Goal: Task Accomplishment & Management: Complete application form

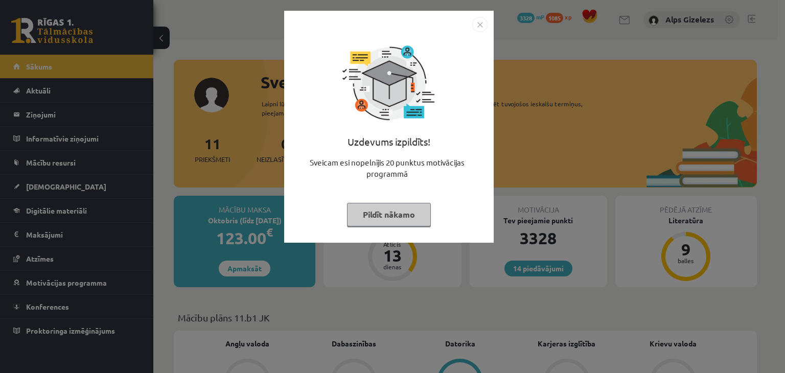
click at [393, 205] on button "Pildīt nākamo" at bounding box center [389, 215] width 84 height 24
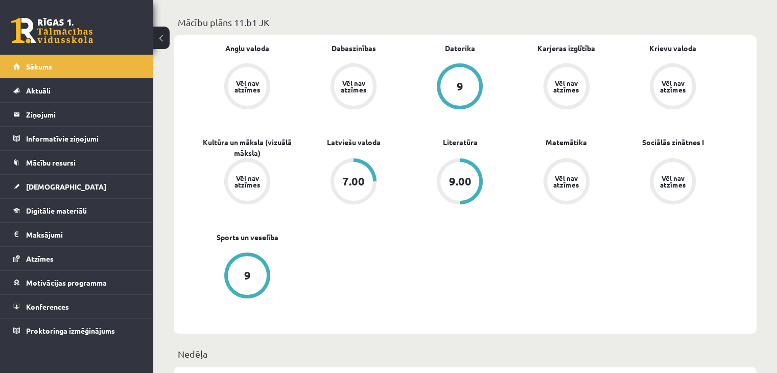
scroll to position [307, 0]
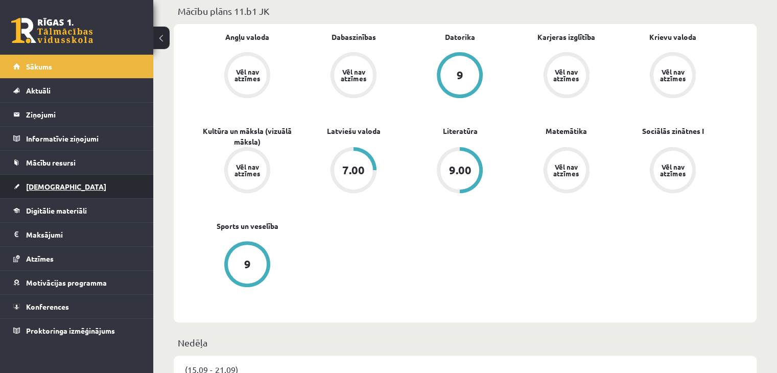
click at [57, 190] on link "[DEMOGRAPHIC_DATA]" at bounding box center [76, 187] width 127 height 24
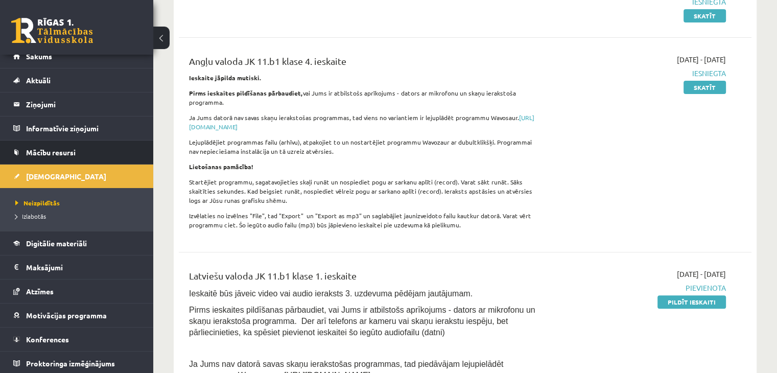
scroll to position [11, 0]
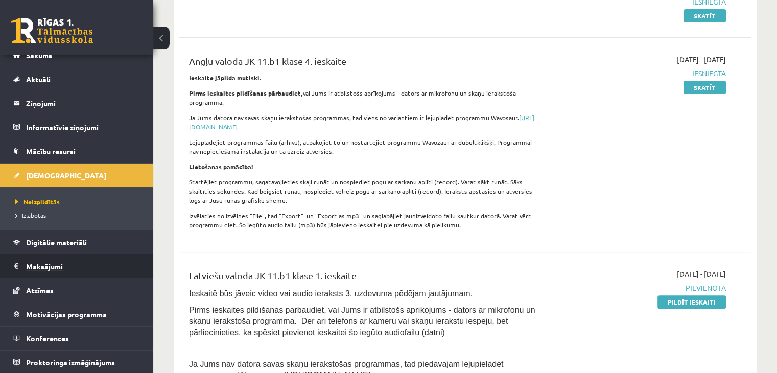
click at [43, 268] on legend "Maksājumi 0" at bounding box center [83, 267] width 114 height 24
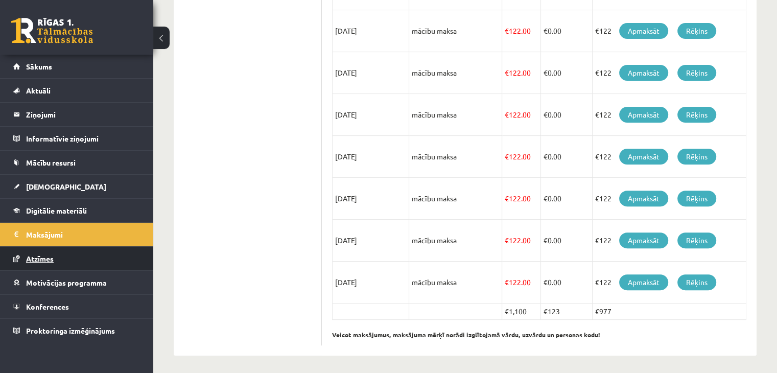
click at [43, 255] on span "Atzīmes" at bounding box center [40, 258] width 28 height 9
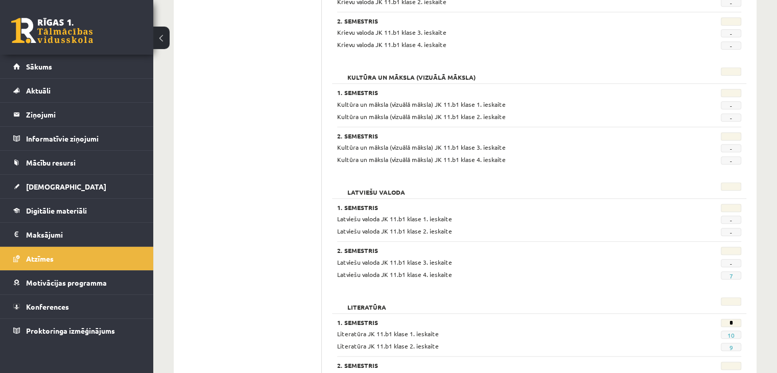
scroll to position [558, 0]
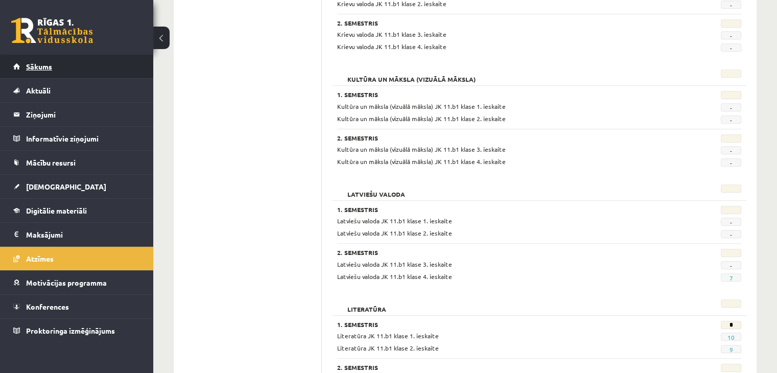
click at [48, 71] on link "Sākums" at bounding box center [76, 67] width 127 height 24
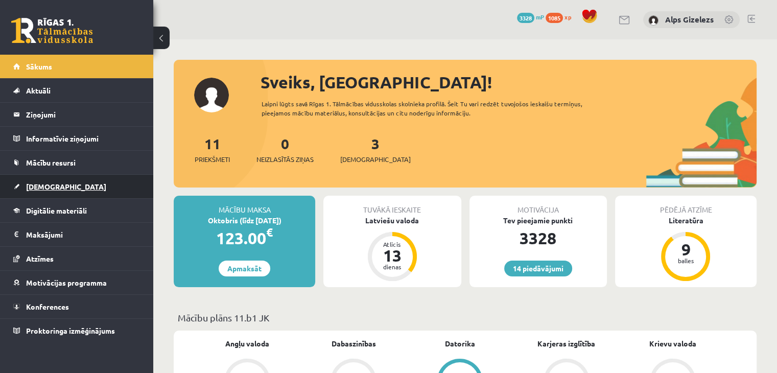
click at [41, 182] on span "[DEMOGRAPHIC_DATA]" at bounding box center [66, 186] width 80 height 9
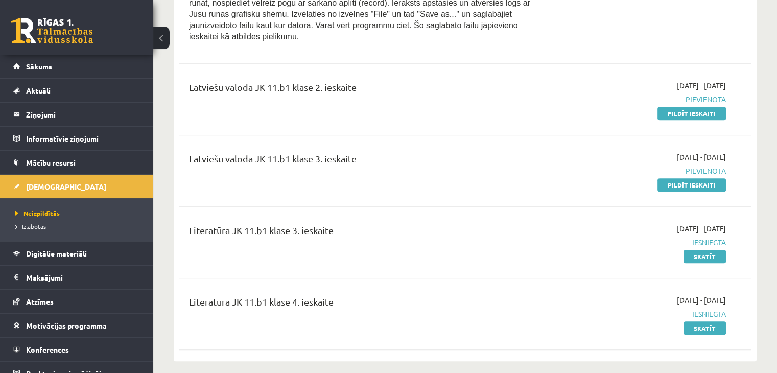
scroll to position [695, 0]
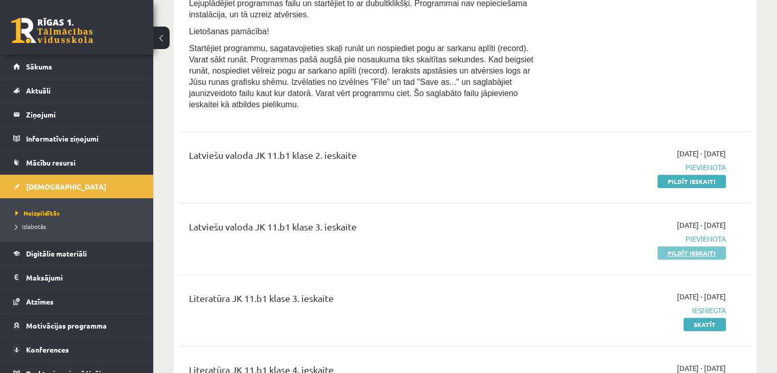
click at [703, 246] on link "Pildīt ieskaiti" at bounding box center [692, 252] width 68 height 13
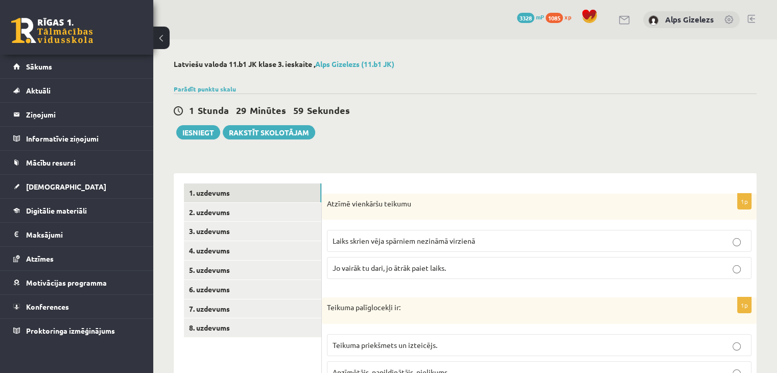
click at [428, 125] on div "1 Stunda 29 Minūtes 59 Sekundes Iesniegt Rakstīt skolotājam" at bounding box center [465, 117] width 583 height 46
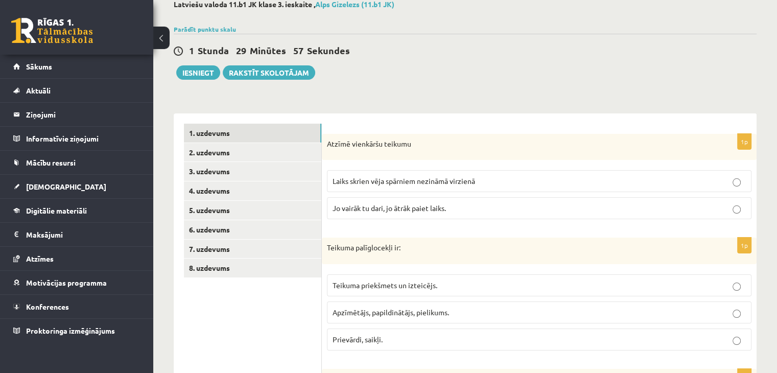
scroll to position [61, 0]
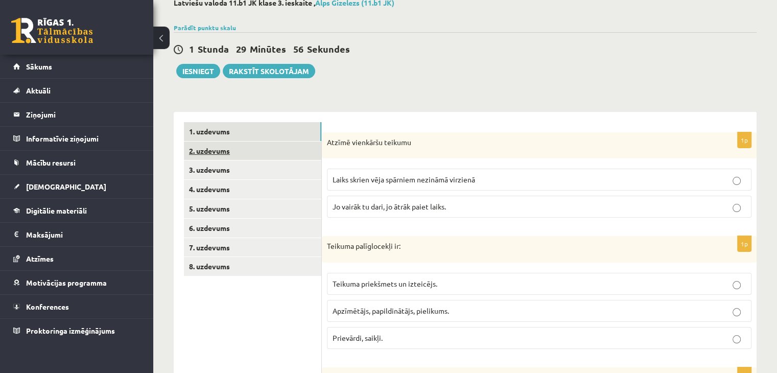
click at [233, 155] on link "2. uzdevums" at bounding box center [253, 151] width 138 height 19
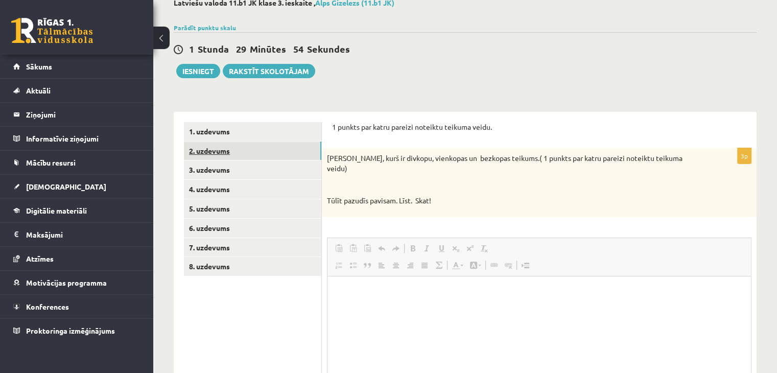
scroll to position [0, 0]
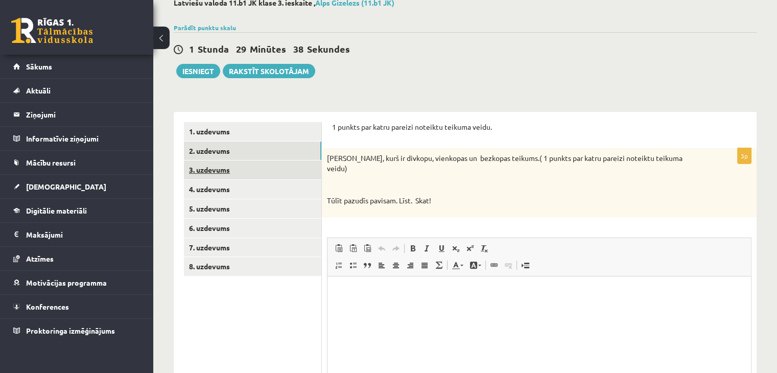
click at [240, 174] on link "3. uzdevums" at bounding box center [253, 170] width 138 height 19
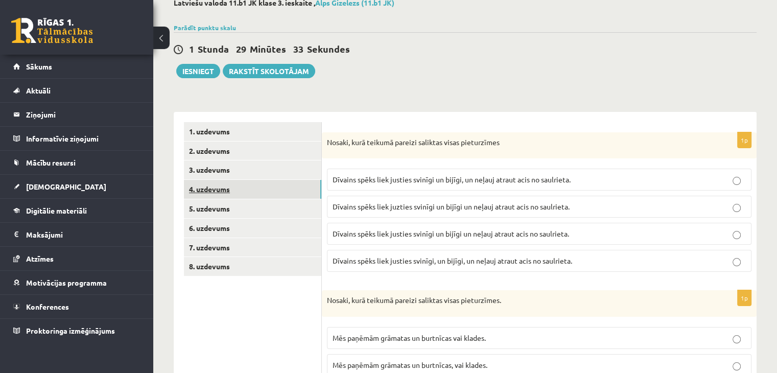
click at [221, 196] on link "4. uzdevums" at bounding box center [253, 189] width 138 height 19
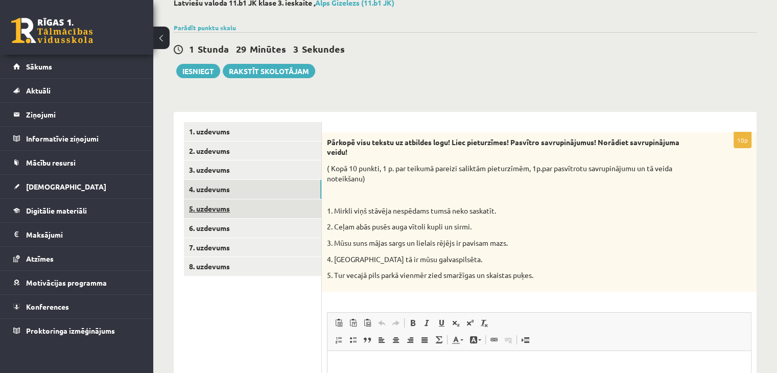
click at [241, 211] on link "5. uzdevums" at bounding box center [253, 208] width 138 height 19
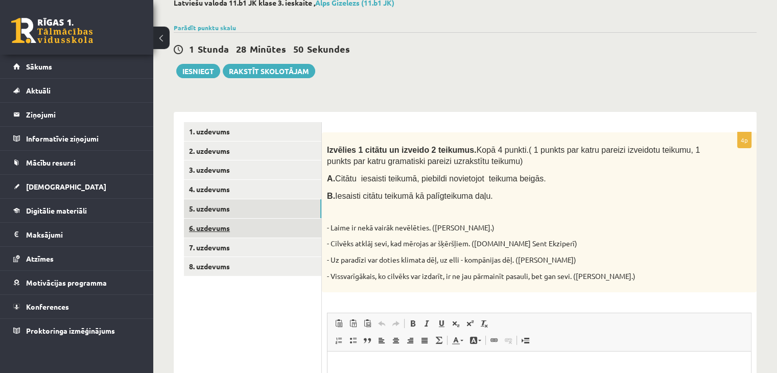
click at [222, 224] on link "6. uzdevums" at bounding box center [253, 228] width 138 height 19
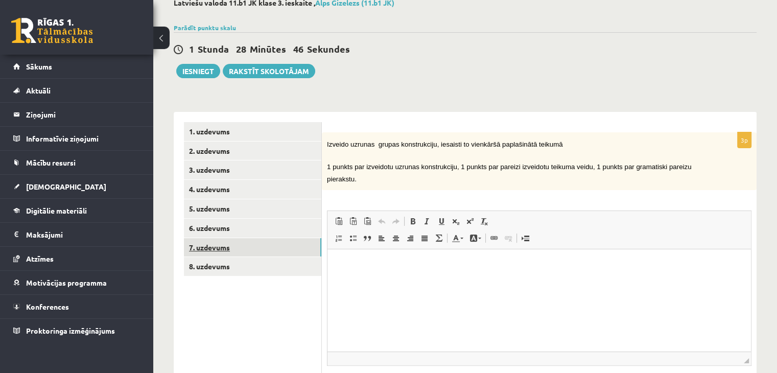
click at [215, 251] on link "7. uzdevums" at bounding box center [253, 247] width 138 height 19
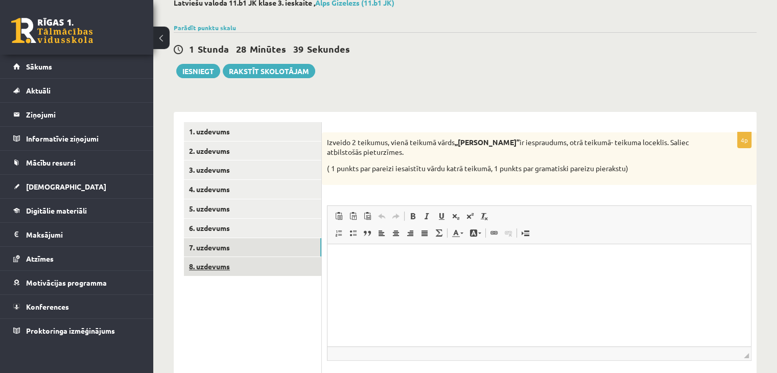
click at [221, 265] on link "8. uzdevums" at bounding box center [253, 266] width 138 height 19
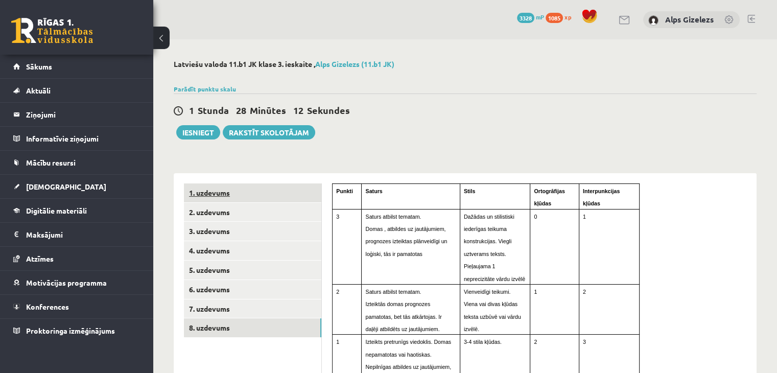
click at [210, 194] on link "1. uzdevums" at bounding box center [253, 193] width 138 height 19
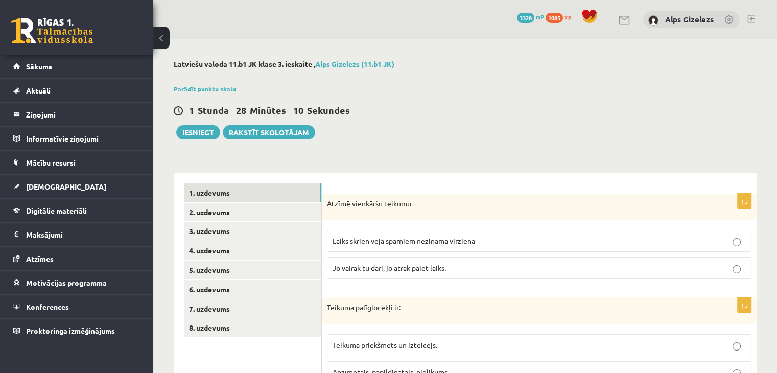
click at [480, 137] on div "1 Stunda 28 Minūtes 10 Sekundes Ieskaite saglabāta! Iesniegt Rakstīt skolotājam" at bounding box center [465, 117] width 583 height 46
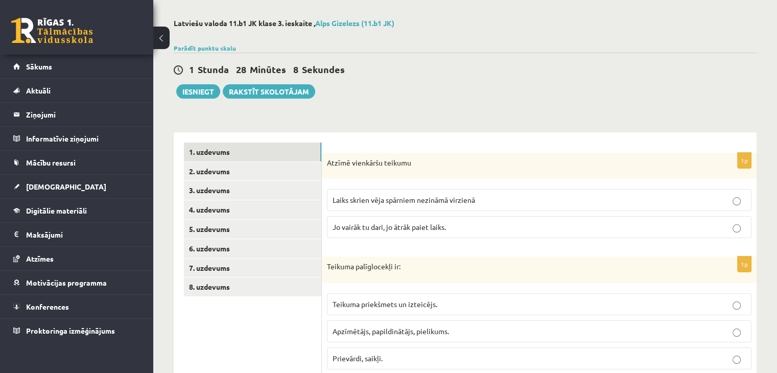
scroll to position [61, 0]
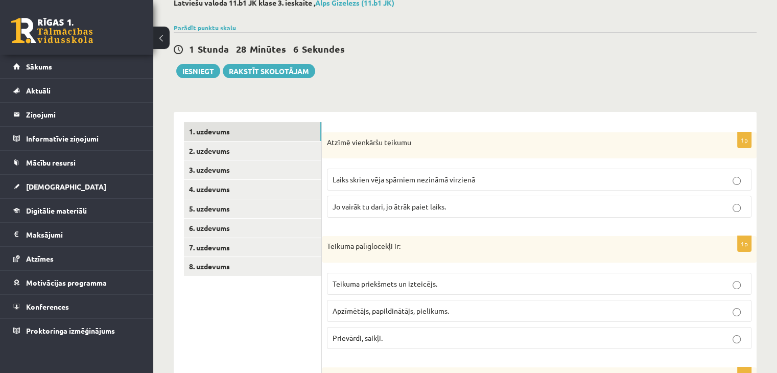
click at [471, 179] on span "Laiks skrien vēja spārniem nezināmā virzienā" at bounding box center [404, 179] width 143 height 9
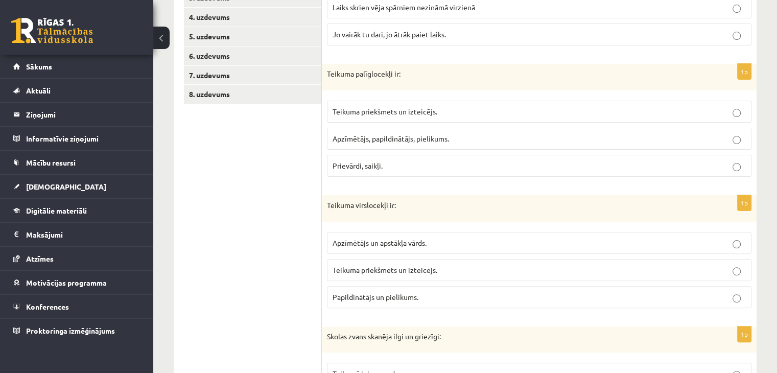
scroll to position [246, 0]
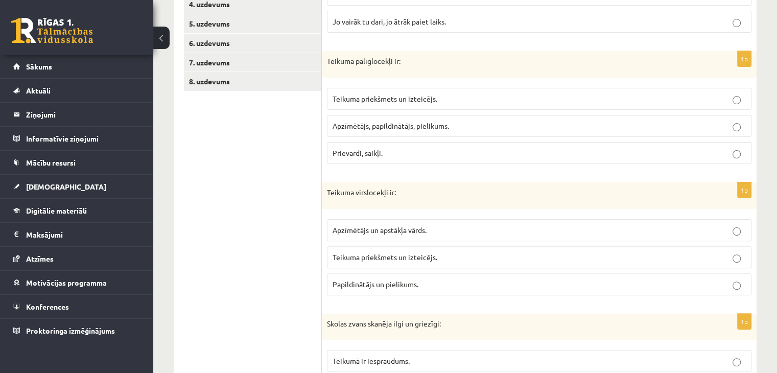
click at [442, 123] on span "Apzīmētājs, papildinātājs, pielikums." at bounding box center [391, 125] width 117 height 9
drag, startPoint x: 327, startPoint y: 58, endPoint x: 394, endPoint y: 58, distance: 67.0
click at [394, 58] on p "Teikuma palīglocekļi ir:" at bounding box center [514, 61] width 374 height 10
copy p "Teikuma palīglocekļi"
click at [267, 217] on ul "1. uzdevums 2. uzdevums 3. uzdevums 4. uzdevums 5. uzdevums 6. uzdevums 7. uzde…" at bounding box center [253, 251] width 138 height 629
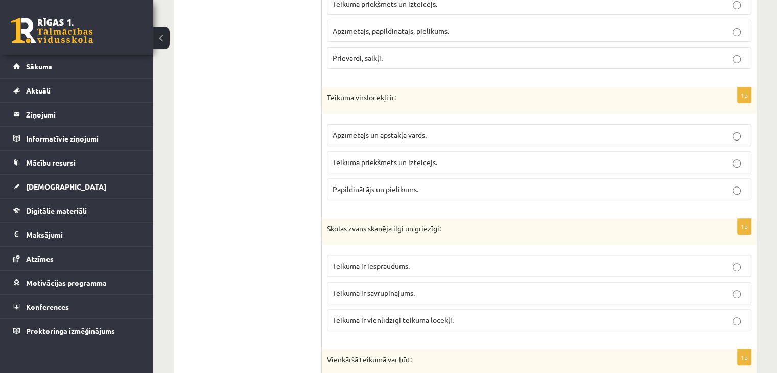
scroll to position [360, 0]
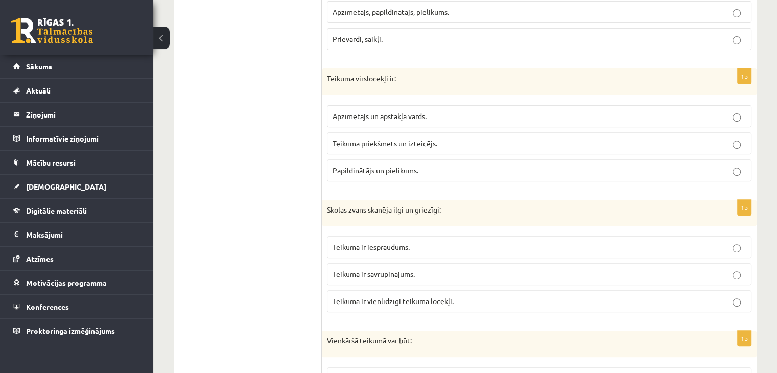
click at [391, 140] on span "Teikuma priekšmets un izteicējs." at bounding box center [385, 143] width 105 height 9
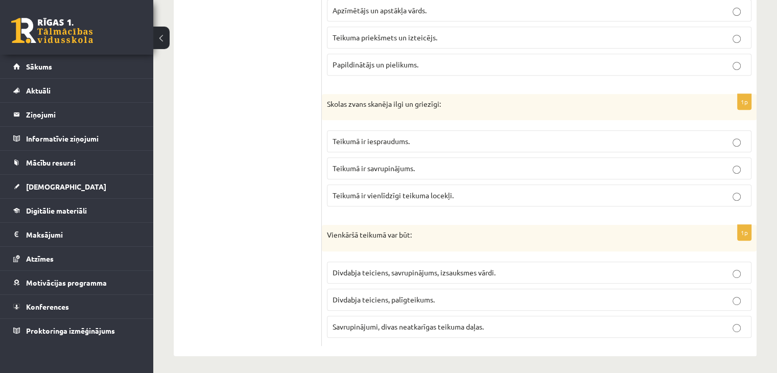
scroll to position [468, 0]
click at [403, 189] on span "Teikumā ir vienlīdzīgi teikuma locekļi." at bounding box center [393, 193] width 121 height 9
click at [361, 268] on span "Divdabja teiciens, savrupinājums, izsauksmes vārdi." at bounding box center [414, 270] width 163 height 9
click at [239, 227] on ul "1. uzdevums 2. uzdevums 3. uzdevums 4. uzdevums 5. uzdevums 6. uzdevums 7. uzde…" at bounding box center [253, 30] width 138 height 629
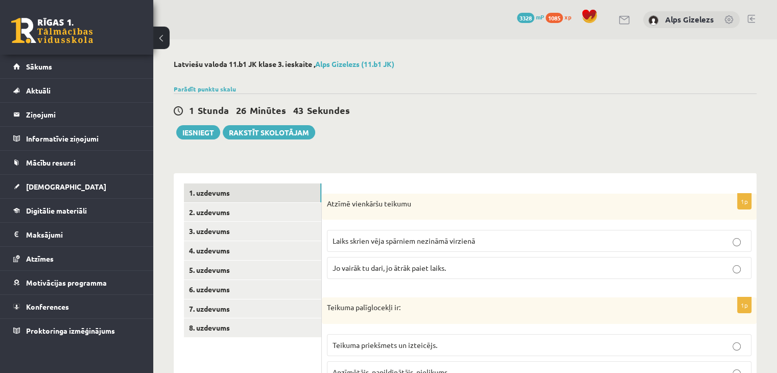
scroll to position [0, 0]
click at [202, 214] on link "2. uzdevums" at bounding box center [253, 212] width 138 height 19
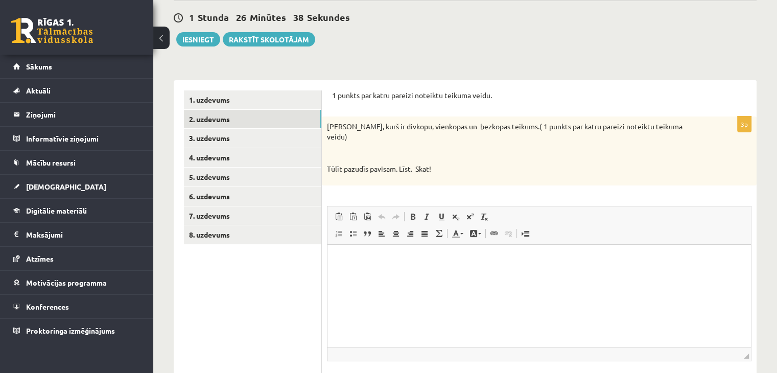
scroll to position [96, 0]
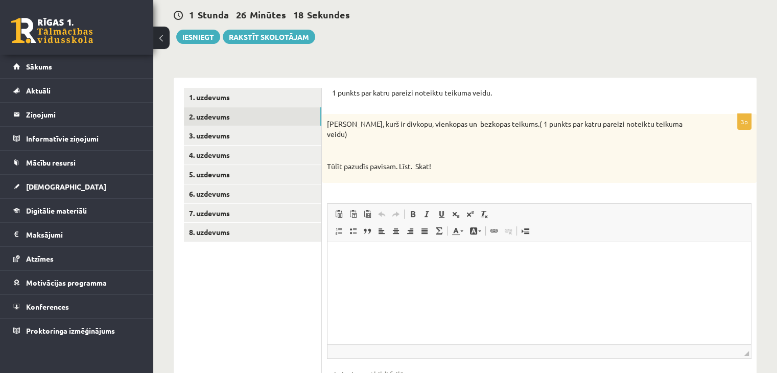
click at [451, 121] on p "Nosaki, kurš ir divkopu, vienkopas un bezkopas teikums.( 1 punkts par katru par…" at bounding box center [514, 129] width 374 height 20
drag, startPoint x: 374, startPoint y: 121, endPoint x: 507, endPoint y: 124, distance: 132.9
click at [507, 124] on p "Nosaki, kurš ir divkopu, vienkopas un bezkopas teikums.( 1 punkts par katru par…" at bounding box center [514, 129] width 374 height 20
copy p "divkopu, vienkopas un bezkopas teikums"
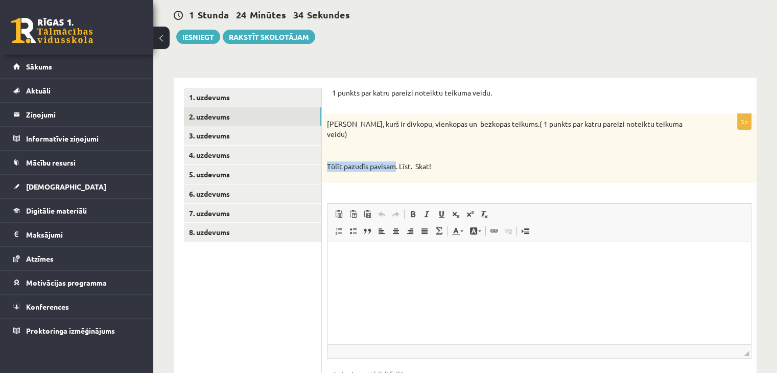
drag, startPoint x: 329, startPoint y: 156, endPoint x: 395, endPoint y: 157, distance: 65.9
click at [395, 162] on p "Tūlīt pazudīs pavisam. Līst. Skat!" at bounding box center [514, 167] width 374 height 10
drag, startPoint x: 327, startPoint y: 155, endPoint x: 445, endPoint y: 160, distance: 117.7
click at [445, 162] on p "Tūlīt pazudīs pavisam. Līst. Skat!" at bounding box center [514, 167] width 374 height 10
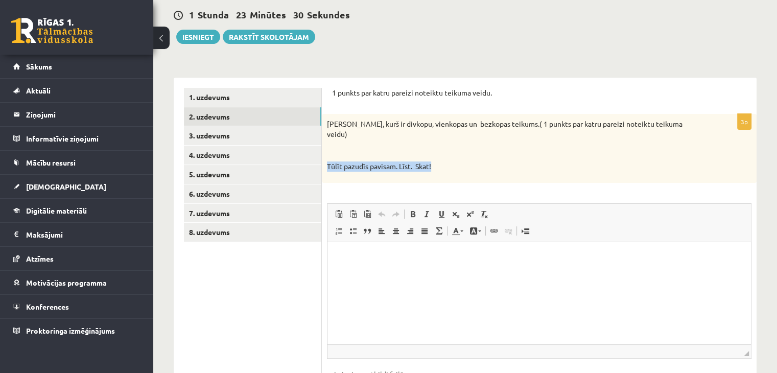
copy p "Tūlīt pazudīs pavisam. Līst. Skat!"
click at [390, 254] on p "Визуальный текстовый редактор, wiswyg-editor-user-answer-47024844453040" at bounding box center [539, 257] width 403 height 11
click at [406, 259] on p "**********" at bounding box center [540, 257] width 404 height 11
click at [356, 271] on p "**********" at bounding box center [540, 274] width 404 height 11
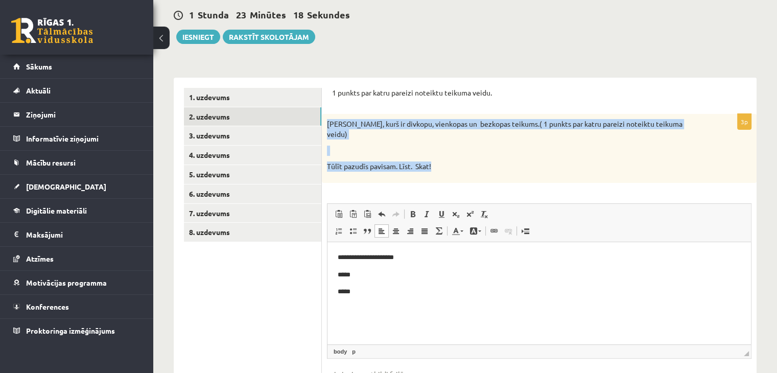
drag, startPoint x: 327, startPoint y: 119, endPoint x: 448, endPoint y: 154, distance: 125.5
click at [448, 154] on div "Nosaki, kurš ir divkopu, vienkopas un bezkopas teikums.( 1 punkts par katru par…" at bounding box center [539, 148] width 435 height 68
copy div "Nosaki, kurš ir divkopu, vienkopas un bezkopas teikums.( 1 punkts par katru par…"
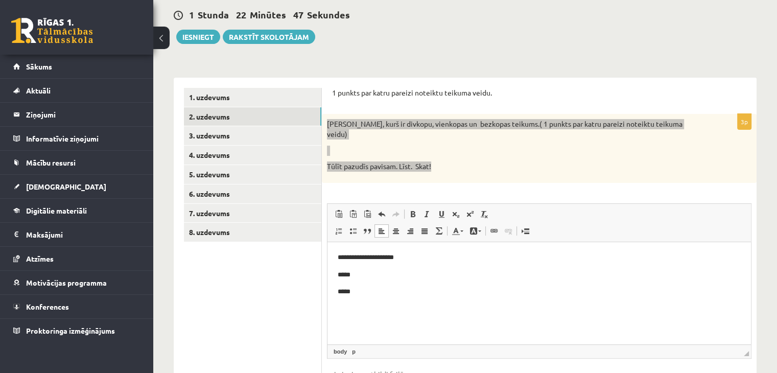
click at [425, 252] on p "**********" at bounding box center [540, 257] width 404 height 11
click at [409, 269] on p "*****" at bounding box center [540, 274] width 404 height 11
click at [371, 268] on body "**********" at bounding box center [539, 274] width 403 height 45
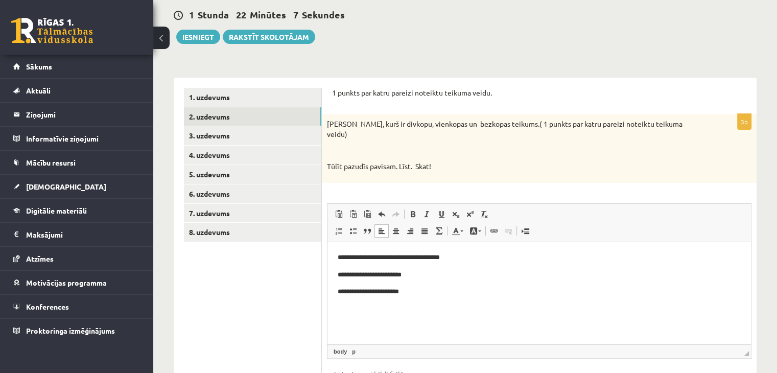
click at [290, 305] on ul "1. uzdevums 2. uzdevums 3. uzdevums 4. uzdevums 5. uzdevums 6. uzdevums 7. uzde…" at bounding box center [253, 252] width 138 height 328
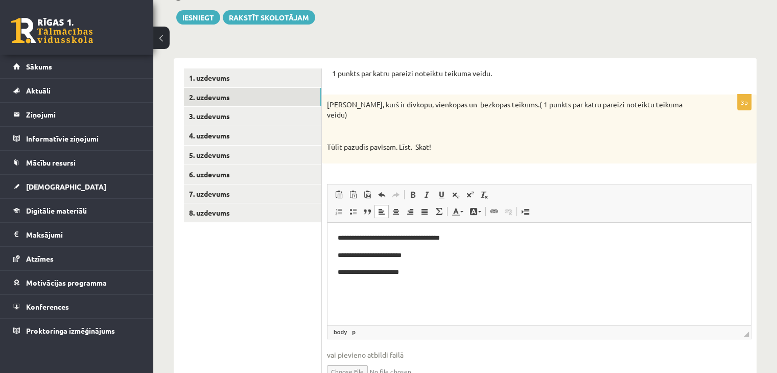
scroll to position [116, 0]
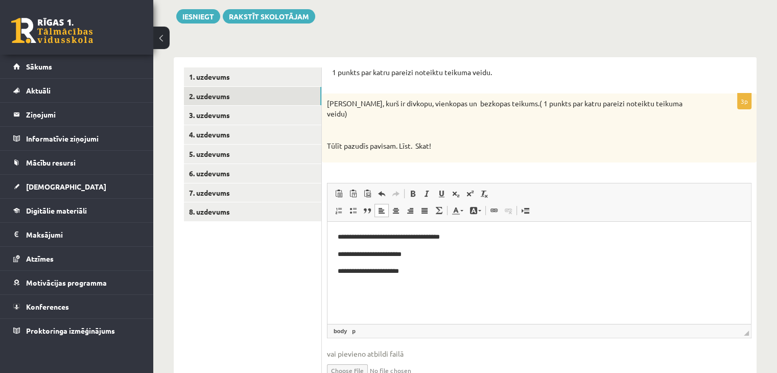
click at [306, 290] on ul "1. uzdevums 2. uzdevums 3. uzdevums 4. uzdevums 5. uzdevums 6. uzdevums 7. uzde…" at bounding box center [253, 231] width 138 height 328
click at [254, 303] on ul "1. uzdevums 2. uzdevums 3. uzdevums 4. uzdevums 5. uzdevums 6. uzdevums 7. uzde…" at bounding box center [253, 231] width 138 height 328
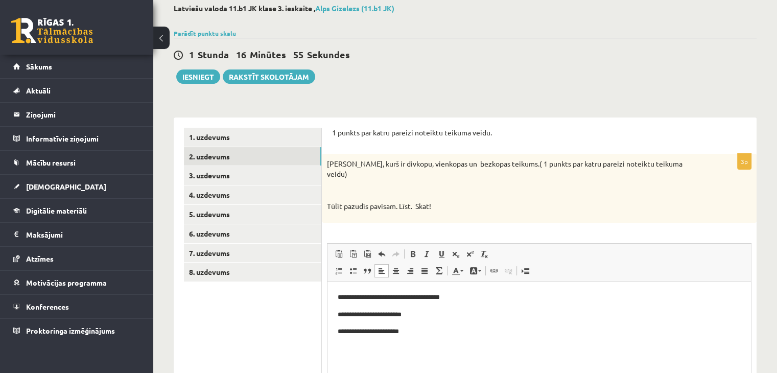
scroll to position [55, 0]
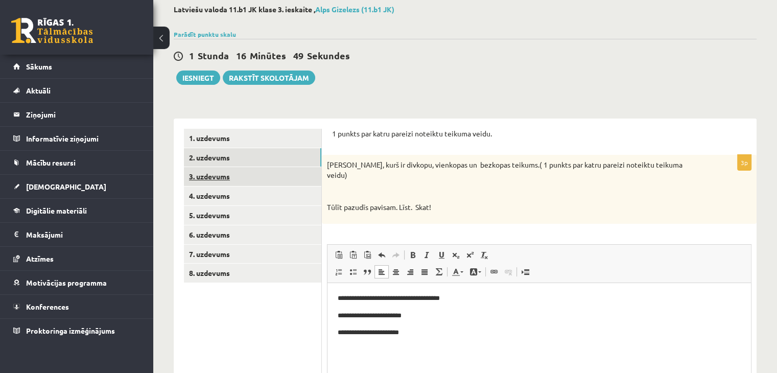
click at [215, 176] on link "3. uzdevums" at bounding box center [253, 176] width 138 height 19
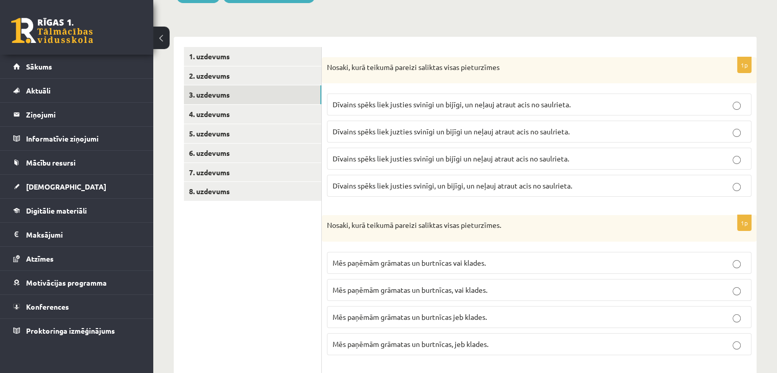
scroll to position [157, 0]
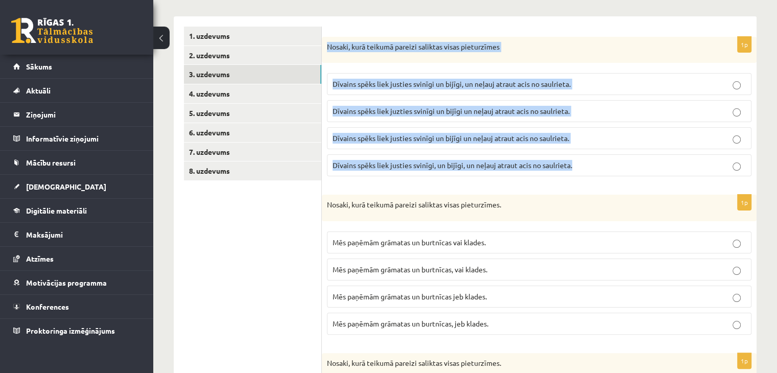
drag, startPoint x: 327, startPoint y: 46, endPoint x: 600, endPoint y: 167, distance: 298.6
click at [600, 167] on div "1p Nosaki, kurā teikumā pareizi saliktas visas pieturzīmes Dīvains spēks liek j…" at bounding box center [539, 111] width 435 height 148
copy div "Nosaki, kurā teikumā pareizi saliktas visas pieturzīmes Dīvains spēks liek just…"
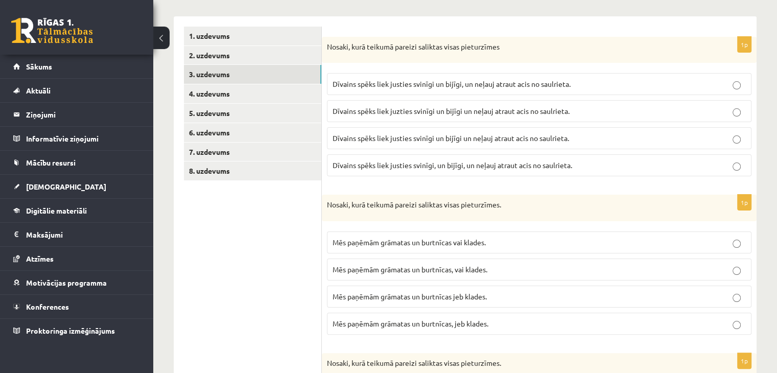
click at [497, 140] on span "Dīvains spēks liek justies svinīgi un bijīgi un neļauj atraut acis no saulrieta." at bounding box center [451, 137] width 237 height 9
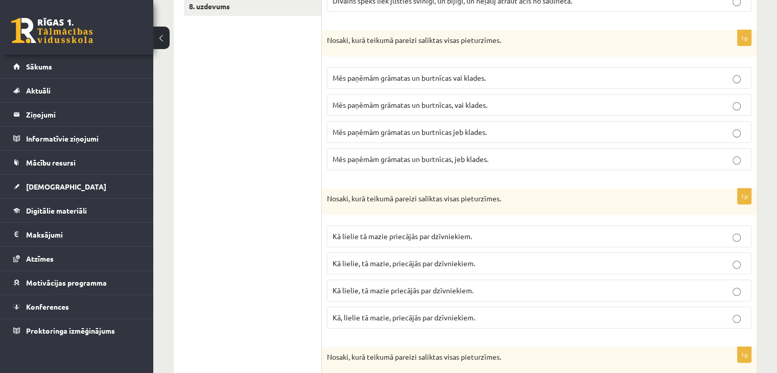
scroll to position [324, 0]
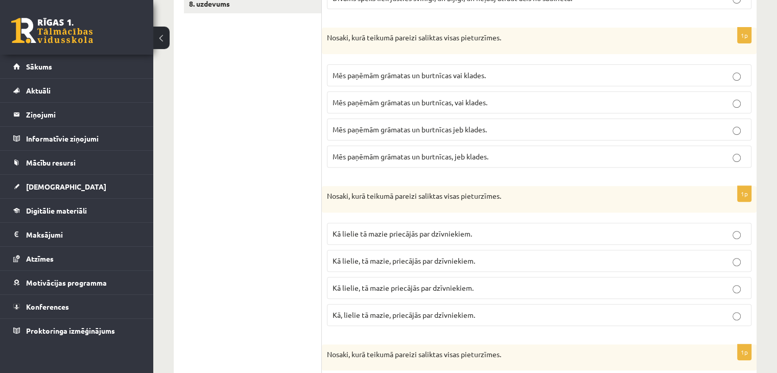
click at [493, 126] on p "Mēs paņēmām grāmatas un burtnīcas jeb klades." at bounding box center [540, 129] width 414 height 11
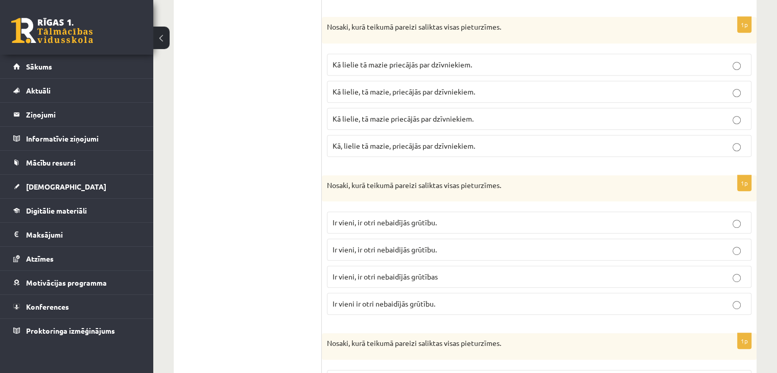
scroll to position [496, 0]
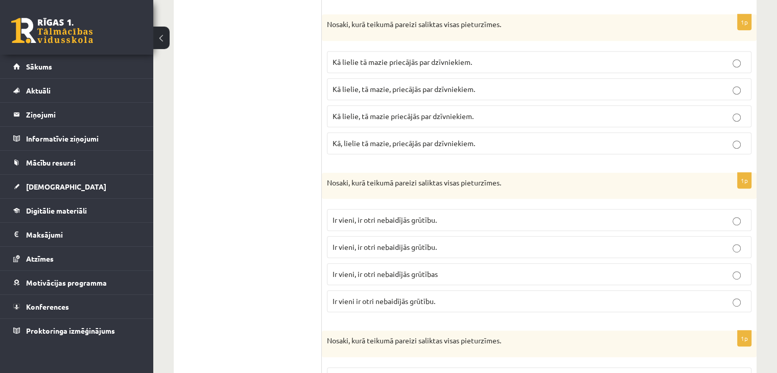
click at [413, 111] on span "Kā lielie, tā mazie priecājās par dzīvniekiem." at bounding box center [403, 115] width 141 height 9
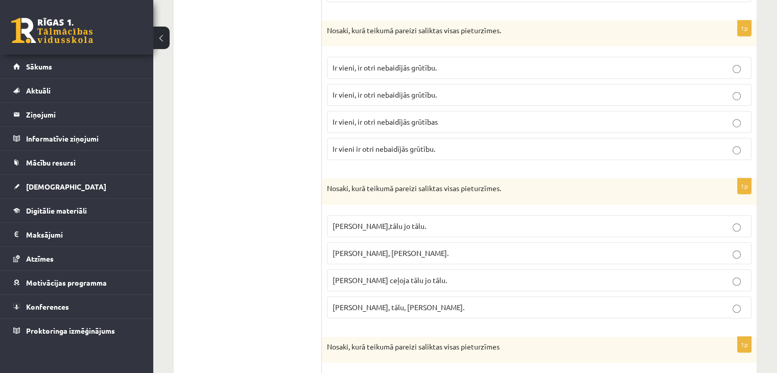
scroll to position [658, 0]
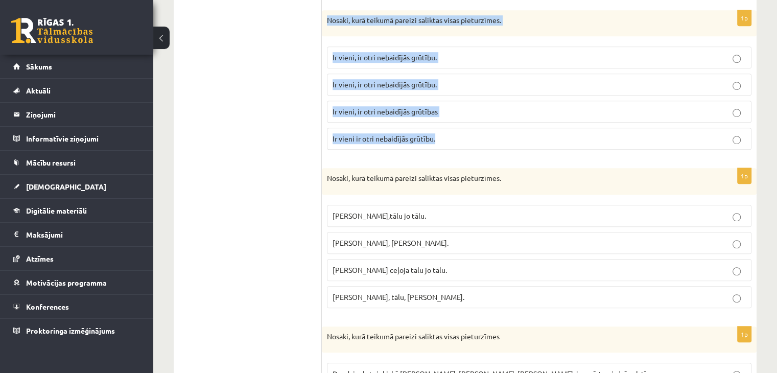
drag, startPoint x: 328, startPoint y: 16, endPoint x: 451, endPoint y: 137, distance: 172.4
click at [451, 137] on div "1p Nosaki, kurā teikumā pareizi saliktas visas pieturzīmes. Ir vieni, ir otri n…" at bounding box center [539, 84] width 435 height 148
copy div "Nosaki, kurā teikumā pareizi saliktas visas pieturzīmes. Ir vieni, ir otri neba…"
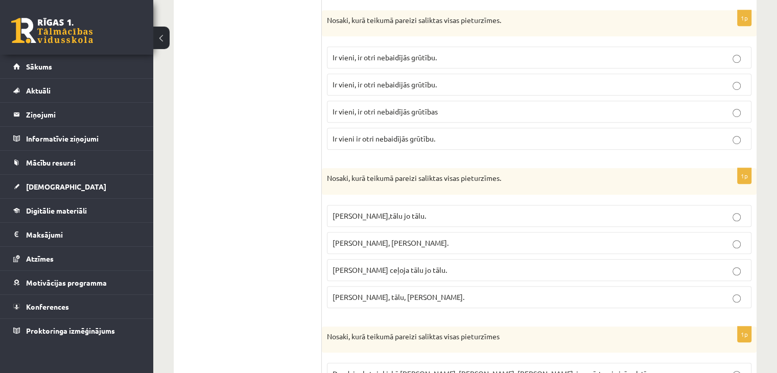
click at [452, 57] on p "Ir vieni, ir otri nebaidījās grūtību." at bounding box center [540, 57] width 414 height 11
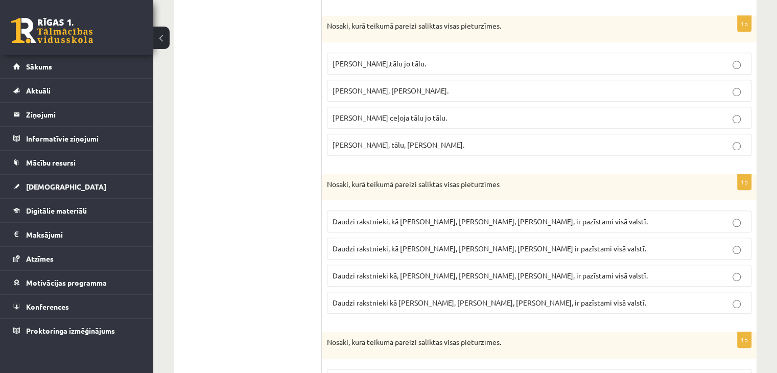
scroll to position [813, 0]
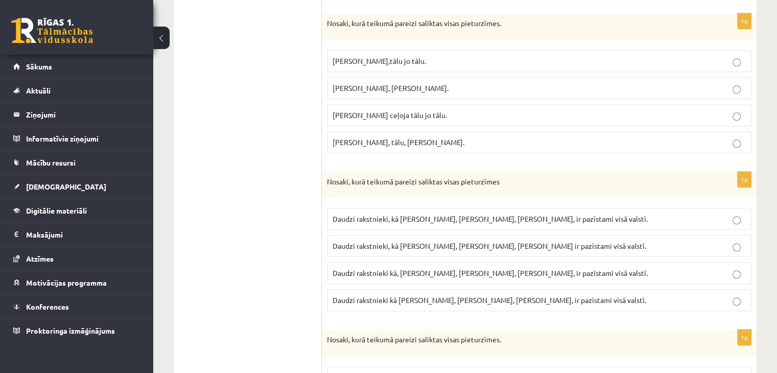
click at [233, 158] on ul "1. uzdevums 2. uzdevums 3. uzdevums 4. uzdevums 5. uzdevums 6. uzdevums 7. uzde…" at bounding box center [253, 319] width 138 height 1899
click at [462, 110] on p "Pasakas varoņi ceļoja tālu jo tālu." at bounding box center [540, 115] width 414 height 11
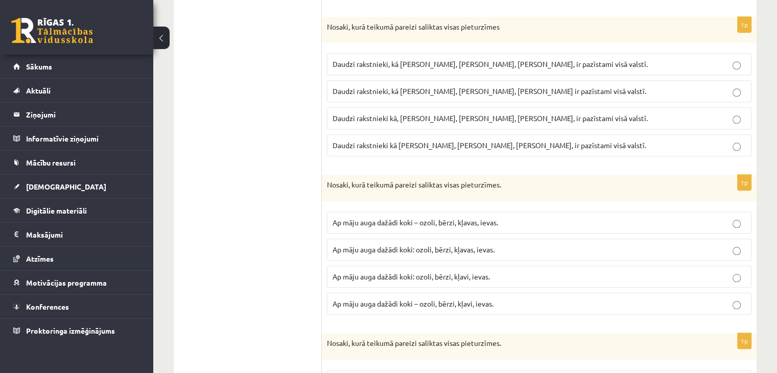
scroll to position [978, 0]
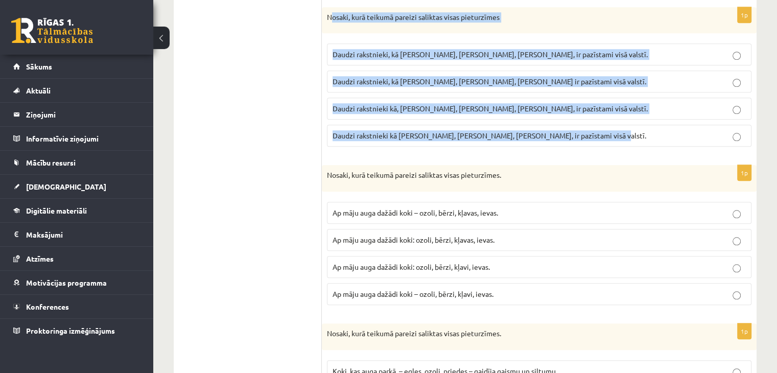
drag, startPoint x: 330, startPoint y: 11, endPoint x: 595, endPoint y: 127, distance: 289.6
click at [595, 127] on div "1p Nosaki, kurā teikumā pareizi saliktas visas pieturzīmes Daudzi rakstnieki, k…" at bounding box center [539, 81] width 435 height 148
copy div "osaki, kurā teikumā pareizi saliktas visas pieturzīmes Daudzi rakstnieki, kā I.…"
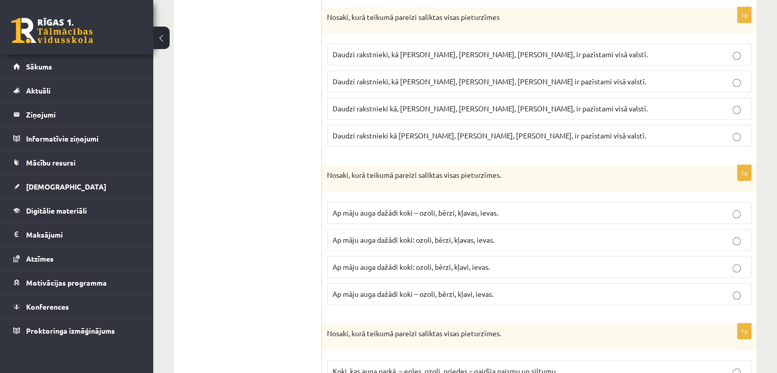
click at [195, 236] on ul "1. uzdevums 2. uzdevums 3. uzdevums 4. uzdevums 5. uzdevums 6. uzdevums 7. uzde…" at bounding box center [253, 155] width 138 height 1899
click at [421, 50] on span "Daudzi rakstnieki, kā I. Ziedonis, M. Zālīte, K. Skujenieks, ir pazīstami visā …" at bounding box center [490, 54] width 315 height 9
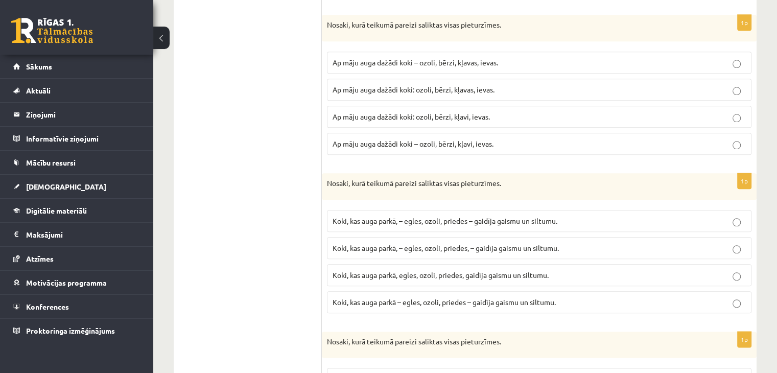
scroll to position [1133, 0]
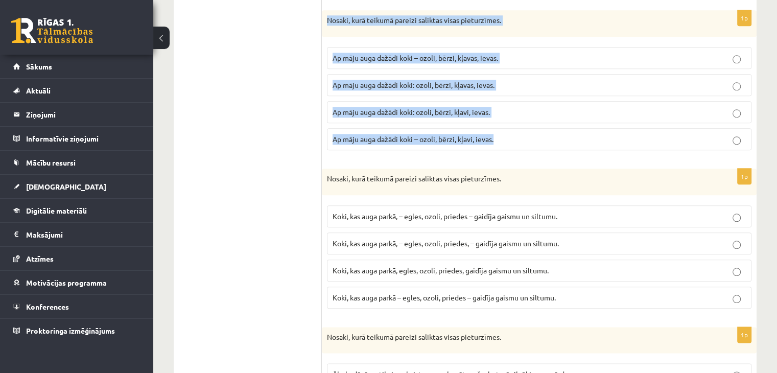
drag, startPoint x: 327, startPoint y: 13, endPoint x: 513, endPoint y: 132, distance: 220.8
click at [513, 132] on div "1p Nosaki, kurā teikumā pareizi saliktas visas pieturzīmes. Ap māju auga dažādi…" at bounding box center [539, 84] width 435 height 148
copy div "Nosaki, kurā teikumā pareizi saliktas visas pieturzīmes. Ap māju auga dažādi ko…"
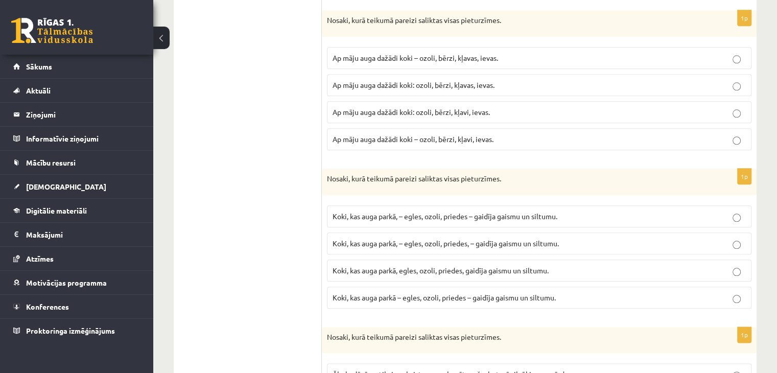
click at [268, 175] on ul "1. uzdevums 2. uzdevums 3. uzdevums 4. uzdevums 5. uzdevums 6. uzdevums 7. uzde…" at bounding box center [253, 0] width 138 height 1899
click at [385, 54] on span "Ap māju auga dažādi koki – ozoli, bērzi, kļavas, ievas." at bounding box center [416, 57] width 166 height 9
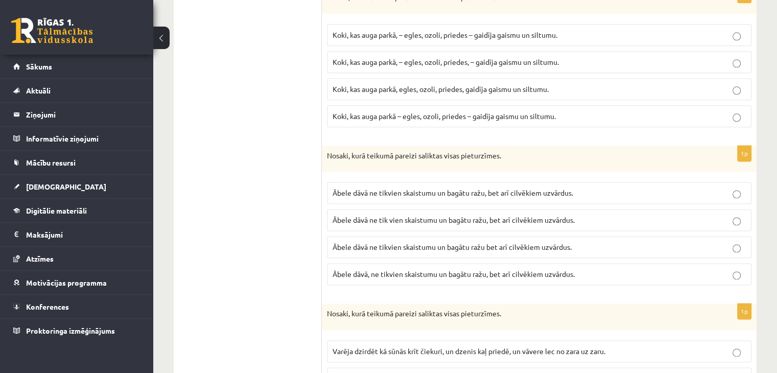
scroll to position [1317, 0]
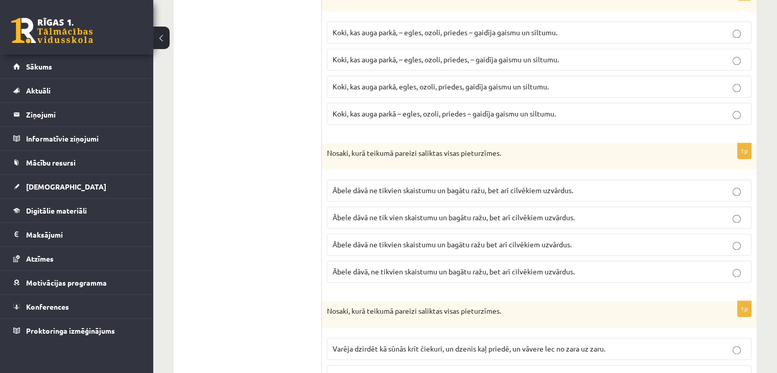
click at [586, 54] on p "Koki, kas auga parkā, – egles, ozoli, priedes, – gaidīja gaismu un siltumu." at bounding box center [540, 59] width 414 height 11
click at [631, 54] on p "Koki, kas auga parkā, – egles, ozoli, priedes, – gaidīja gaismu un siltumu." at bounding box center [540, 59] width 414 height 11
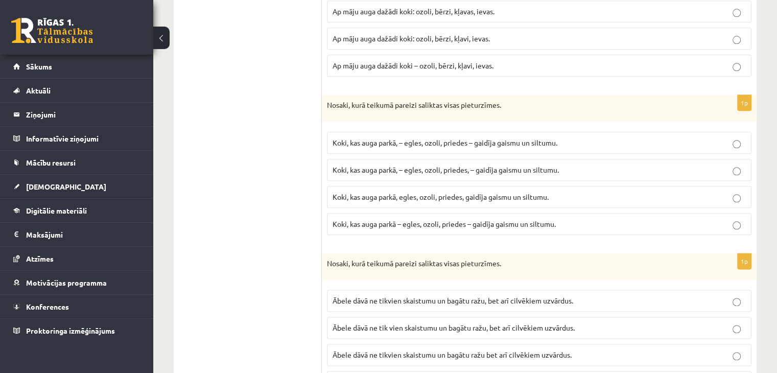
scroll to position [1194, 0]
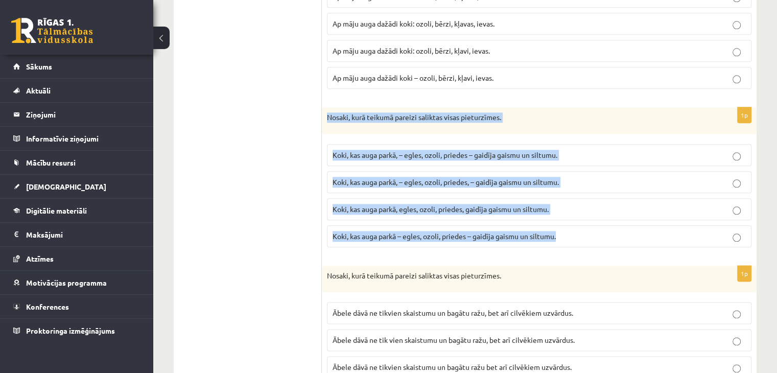
drag, startPoint x: 326, startPoint y: 110, endPoint x: 563, endPoint y: 231, distance: 266.1
click at [563, 231] on div "1p Nosaki, kurā teikumā pareizi saliktas visas pieturzīmes. Koki, kas auga park…" at bounding box center [539, 181] width 435 height 148
copy div "Nosaki, kurā teikumā pareizi saliktas visas pieturzīmes. Koki, kas auga parkā, …"
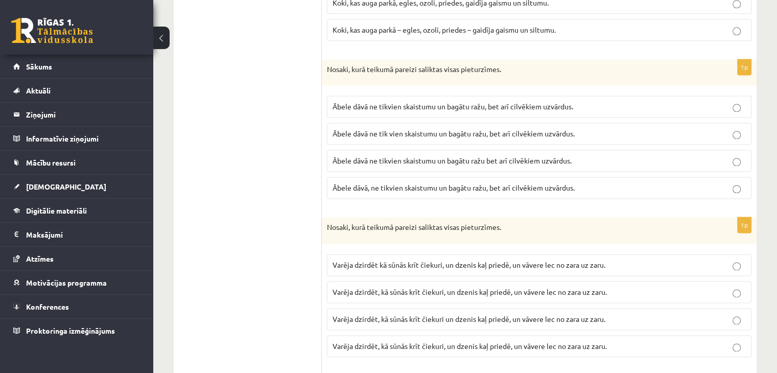
scroll to position [1405, 0]
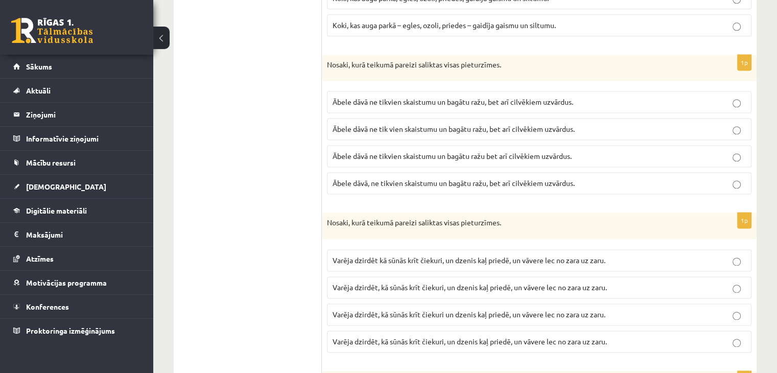
click at [596, 99] on p "Ābele dāvā ne tikvien skaistumu un bagātu ražu, bet arī cilvēkiem uzvārdus." at bounding box center [540, 102] width 414 height 11
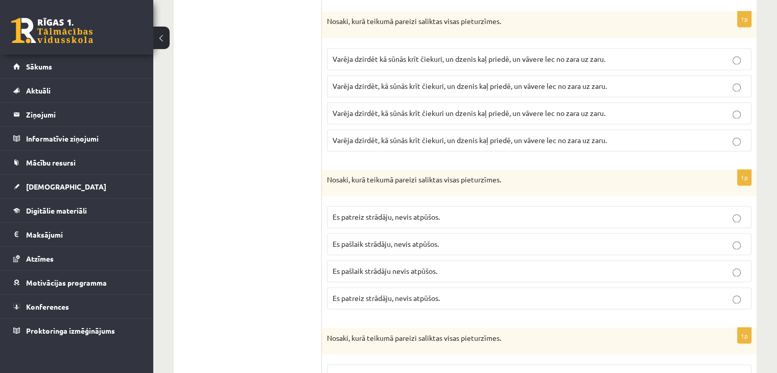
scroll to position [1611, 0]
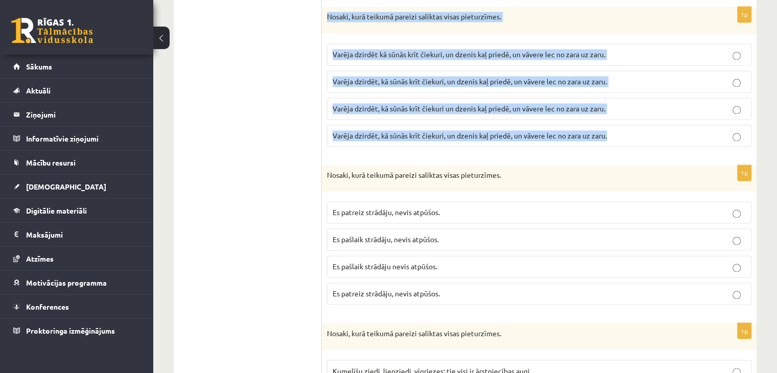
drag, startPoint x: 327, startPoint y: 7, endPoint x: 643, endPoint y: 123, distance: 336.7
click at [643, 123] on div "1p Nosaki, kurā teikumā pareizi saliktas visas pieturzīmes. Varēja dzirdēt kā s…" at bounding box center [539, 81] width 435 height 148
copy div "Nosaki, kurā teikumā pareizi saliktas visas pieturzīmes. Varēja dzirdēt kā sūnā…"
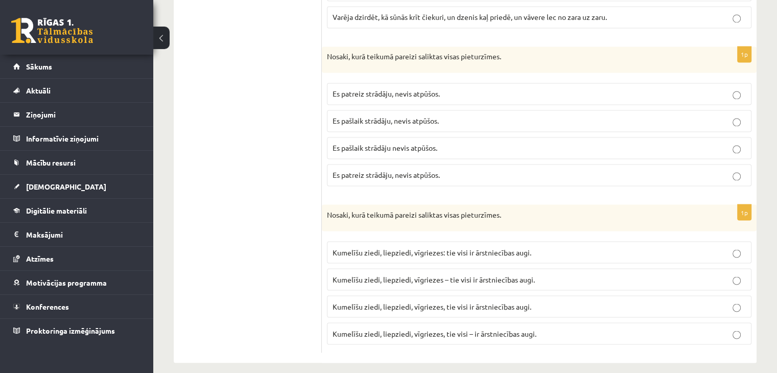
scroll to position [1731, 0]
click at [371, 115] on span "Es pašlaik strādāju, nevis atpūšos." at bounding box center [386, 119] width 106 height 9
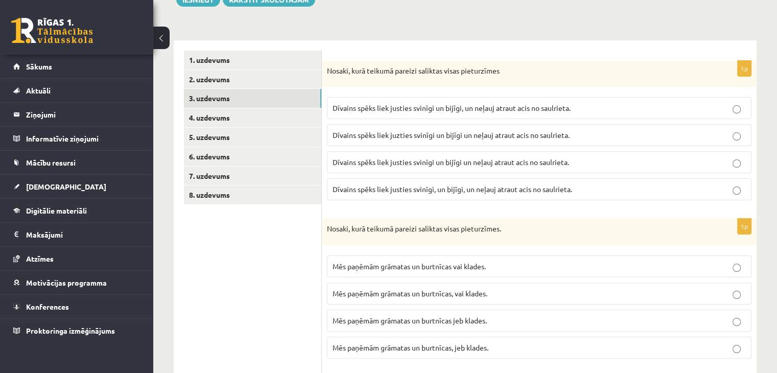
scroll to position [0, 0]
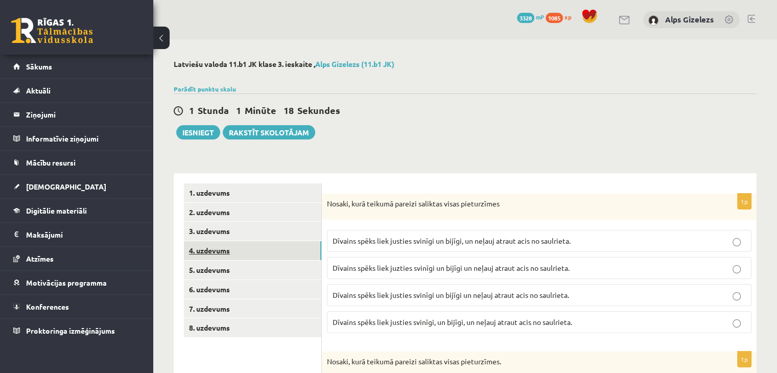
click at [194, 250] on link "4. uzdevums" at bounding box center [253, 250] width 138 height 19
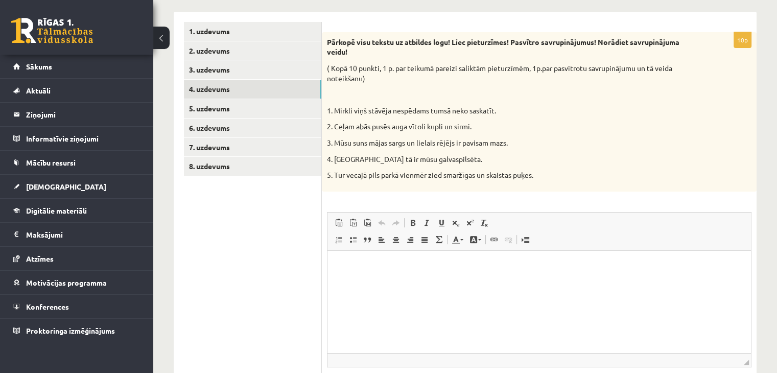
scroll to position [164, 0]
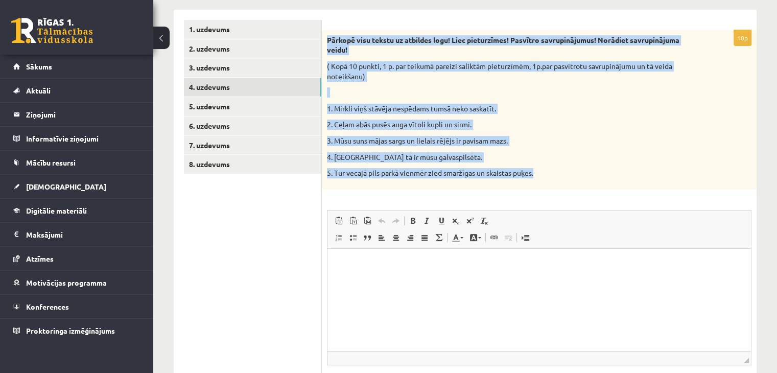
drag, startPoint x: 328, startPoint y: 37, endPoint x: 545, endPoint y: 177, distance: 258.6
click at [545, 177] on div "Pārkopē visu tekstu uz atbildes logu! Liec pieturzīmes! Pasvītro savrupinājumus…" at bounding box center [539, 109] width 435 height 159
click at [370, 118] on div "Pārkopē visu tekstu uz atbildes logu! Liec pieturzīmes! Pasvītro savrupinājumus…" at bounding box center [539, 109] width 435 height 159
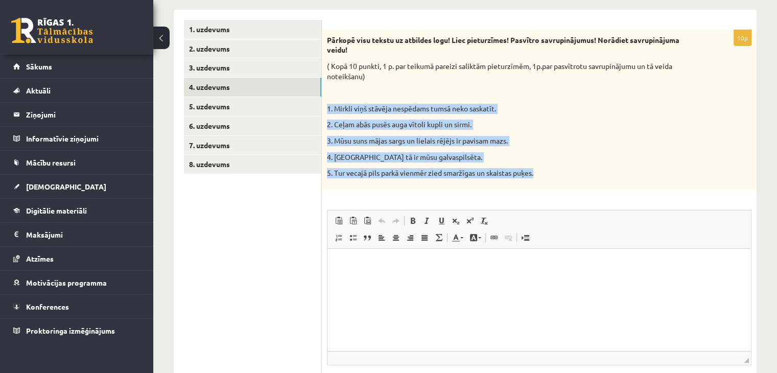
drag, startPoint x: 327, startPoint y: 107, endPoint x: 544, endPoint y: 171, distance: 227.1
click at [544, 171] on div "Pārkopē visu tekstu uz atbildes logu! Liec pieturzīmes! Pasvītro savrupinājumus…" at bounding box center [539, 109] width 435 height 159
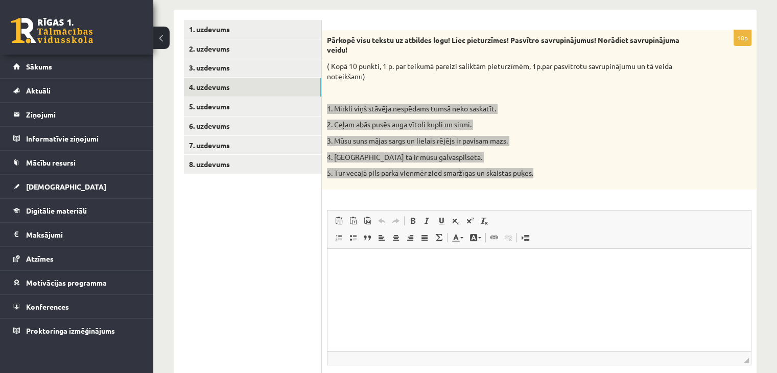
click at [432, 259] on p "Визуальный текстовый редактор, wiswyg-editor-user-answer-47024933666980" at bounding box center [539, 264] width 403 height 11
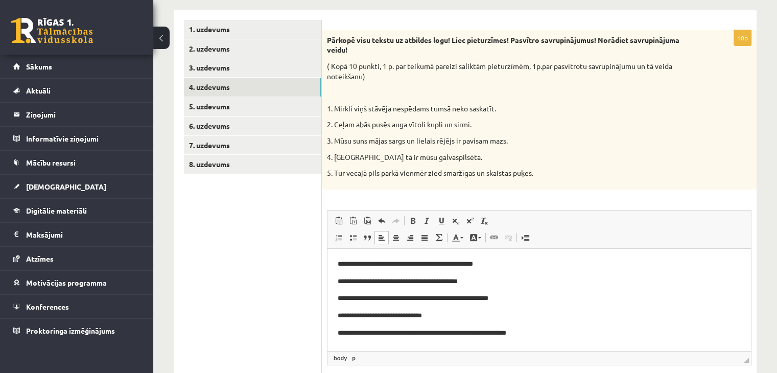
click at [224, 287] on ul "1. uzdevums 2. uzdevums 3. uzdevums 4. uzdevums 5. uzdevums 6. uzdevums 7. uzde…" at bounding box center [253, 221] width 138 height 403
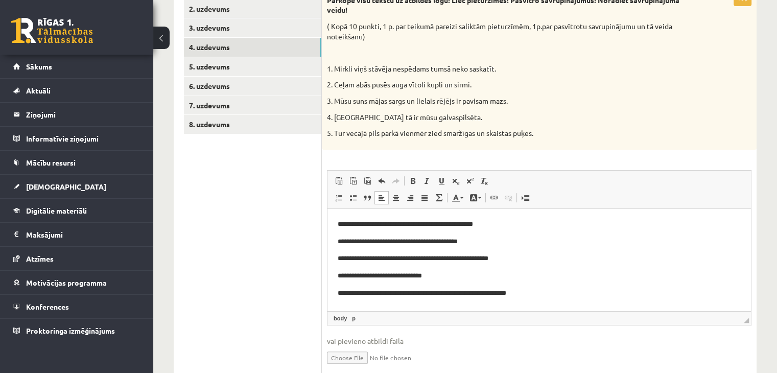
scroll to position [204, 0]
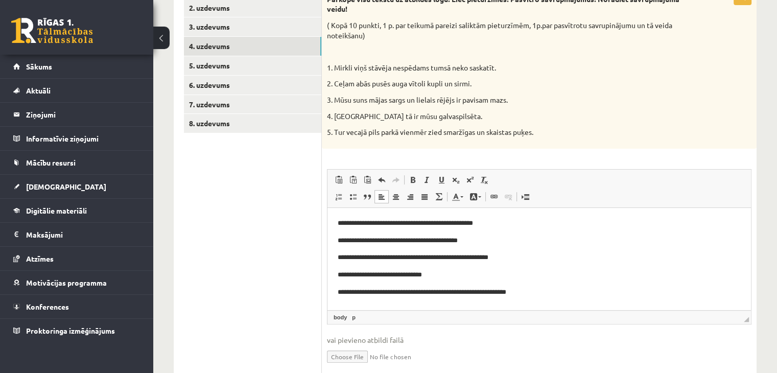
click at [360, 276] on p "**********" at bounding box center [540, 274] width 404 height 11
click at [354, 294] on p "**********" at bounding box center [540, 292] width 404 height 11
click at [405, 291] on p "**********" at bounding box center [540, 292] width 404 height 11
click at [384, 293] on p "**********" at bounding box center [540, 292] width 404 height 11
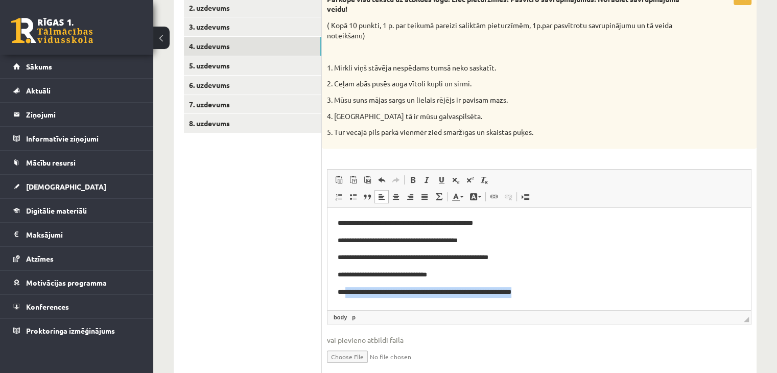
drag, startPoint x: 346, startPoint y: 289, endPoint x: 544, endPoint y: 287, distance: 197.8
click at [544, 287] on p "**********" at bounding box center [540, 292] width 404 height 11
click at [284, 185] on ul "1. uzdevums 2. uzdevums 3. uzdevums 4. uzdevums 5. uzdevums 6. uzdevums 7. uzde…" at bounding box center [253, 180] width 138 height 403
click at [376, 258] on p "**********" at bounding box center [540, 257] width 404 height 11
click at [464, 258] on p "**********" at bounding box center [540, 257] width 404 height 11
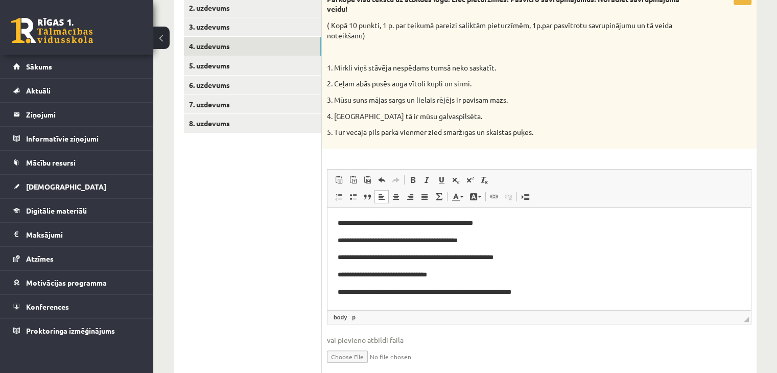
click at [434, 238] on p "**********" at bounding box center [540, 240] width 404 height 11
click at [395, 220] on p "**********" at bounding box center [540, 223] width 404 height 11
click at [529, 100] on p "3. Mūsu suns mājas sargs un lielais rējējs ir pavisam mazs." at bounding box center [514, 100] width 374 height 10
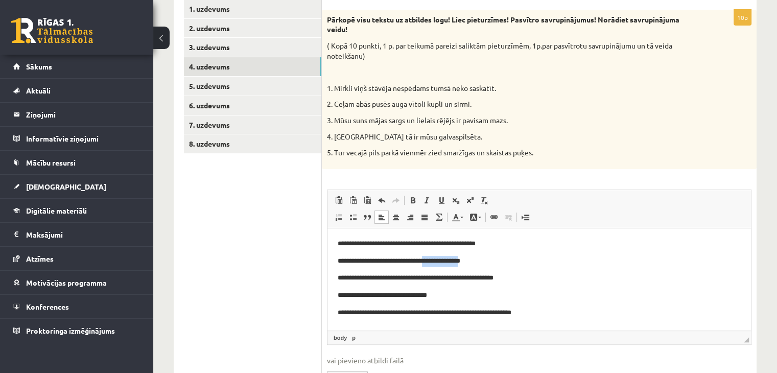
drag, startPoint x: 437, startPoint y: 259, endPoint x: 475, endPoint y: 259, distance: 37.8
click at [475, 259] on p "**********" at bounding box center [540, 261] width 404 height 11
click at [504, 262] on p "**********" at bounding box center [540, 261] width 404 height 11
click at [479, 259] on p "**********" at bounding box center [540, 261] width 404 height 11
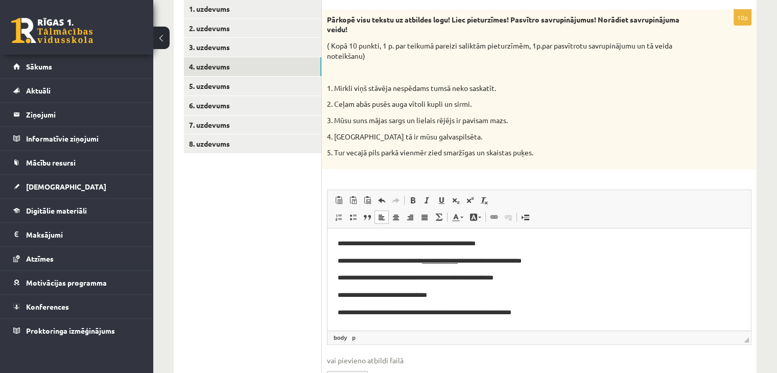
click at [555, 259] on p "**********" at bounding box center [540, 261] width 404 height 11
click at [538, 274] on p "**********" at bounding box center [540, 277] width 404 height 11
drag, startPoint x: 382, startPoint y: 279, endPoint x: 461, endPoint y: 278, distance: 78.7
click at [461, 278] on p "**********" at bounding box center [540, 277] width 404 height 11
drag, startPoint x: 358, startPoint y: 313, endPoint x: 406, endPoint y: 312, distance: 48.1
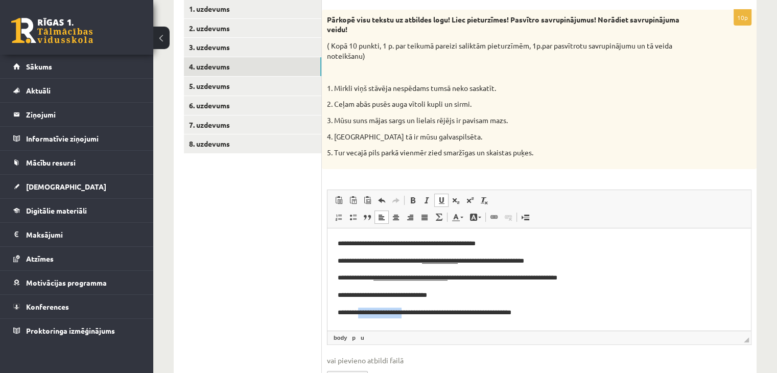
click at [406, 312] on p "**********" at bounding box center [540, 312] width 404 height 11
drag, startPoint x: 402, startPoint y: 246, endPoint x: 497, endPoint y: 240, distance: 94.7
click at [497, 240] on p "**********" at bounding box center [540, 243] width 404 height 11
drag, startPoint x: 520, startPoint y: 278, endPoint x: 588, endPoint y: 272, distance: 68.7
click at [588, 272] on p "**********" at bounding box center [540, 277] width 404 height 11
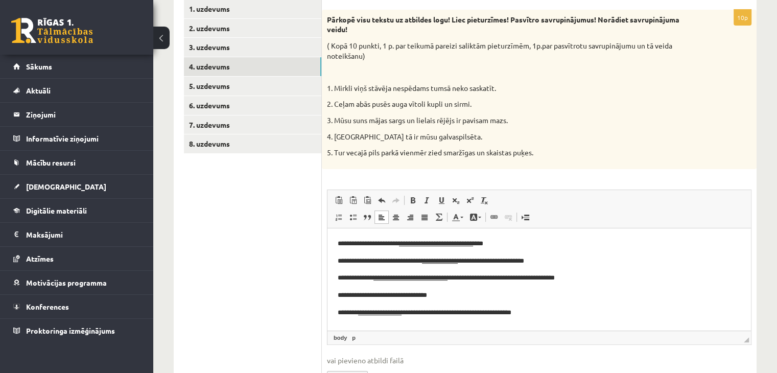
click at [462, 298] on p "**********" at bounding box center [540, 295] width 404 height 11
click at [549, 312] on p "**********" at bounding box center [540, 312] width 404 height 11
click at [557, 307] on body "**********" at bounding box center [539, 277] width 403 height 79
click at [499, 242] on p "**********" at bounding box center [540, 243] width 404 height 11
click at [278, 265] on ul "1. uzdevums 2. uzdevums 3. uzdevums 4. uzdevums 5. uzdevums 6. uzdevums 7. uzde…" at bounding box center [253, 200] width 138 height 403
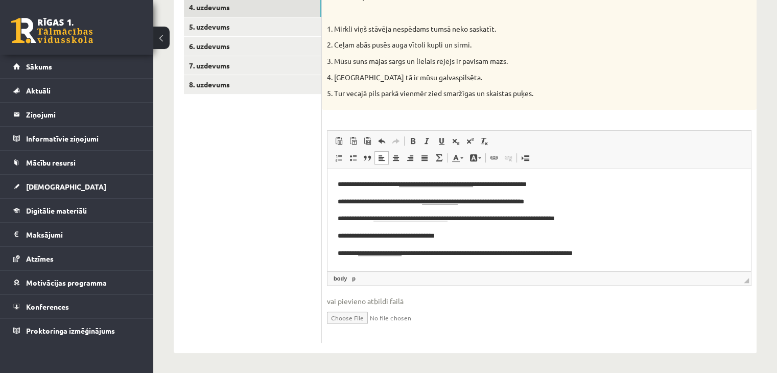
scroll to position [223, 0]
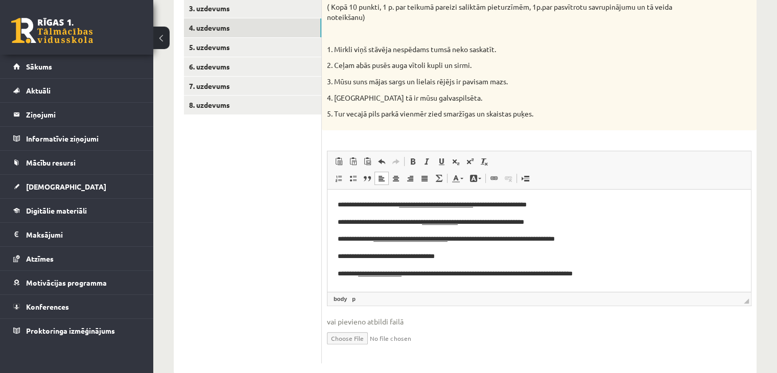
click at [440, 255] on p "**********" at bounding box center [540, 256] width 404 height 11
drag, startPoint x: 365, startPoint y: 256, endPoint x: 435, endPoint y: 259, distance: 70.1
click at [435, 259] on p "**********" at bounding box center [540, 256] width 404 height 11
click at [270, 261] on ul "1. uzdevums 2. uzdevums 3. uzdevums 4. uzdevums 5. uzdevums 6. uzdevums 7. uzde…" at bounding box center [253, 162] width 138 height 403
click at [214, 177] on ul "1. uzdevums 2. uzdevums 3. uzdevums 4. uzdevums 5. uzdevums 6. uzdevums 7. uzde…" at bounding box center [253, 162] width 138 height 403
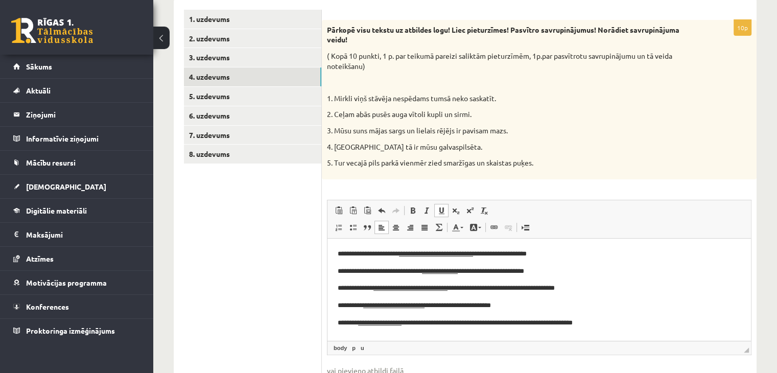
scroll to position [162, 0]
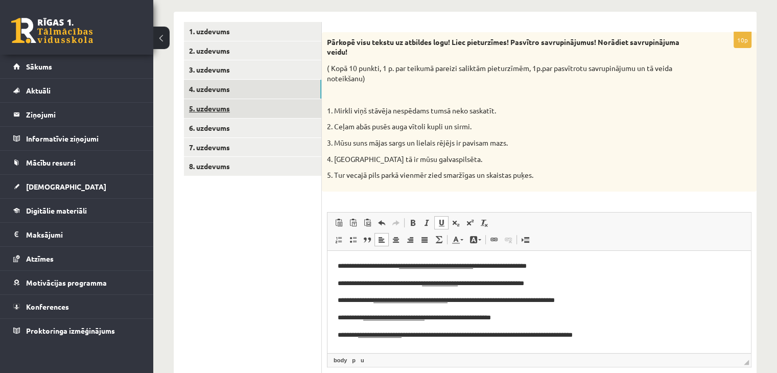
click at [212, 107] on link "5. uzdevums" at bounding box center [253, 108] width 138 height 19
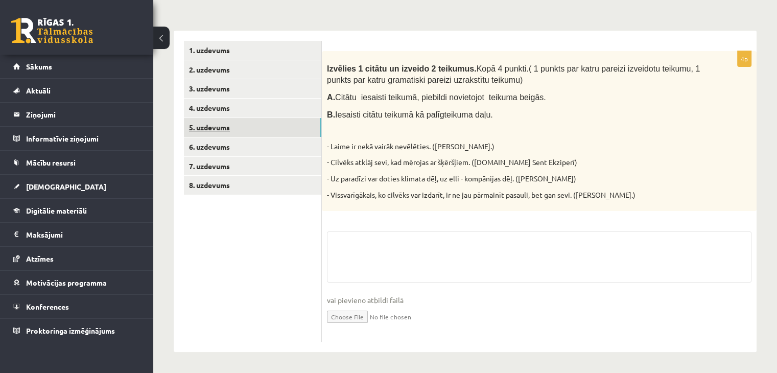
scroll to position [143, 0]
click at [260, 272] on ul "1. uzdevums 2. uzdevums 3. uzdevums 4. uzdevums 5. uzdevums 6. uzdevums 7. uzde…" at bounding box center [253, 191] width 138 height 301
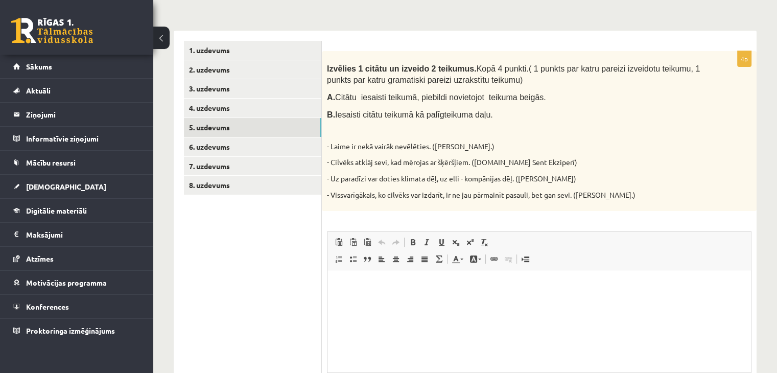
scroll to position [0, 0]
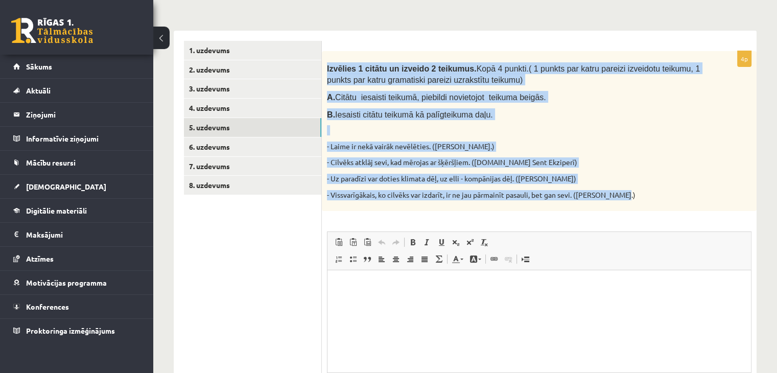
drag, startPoint x: 326, startPoint y: 63, endPoint x: 628, endPoint y: 193, distance: 328.8
click at [628, 193] on div "Izvēlies 1 citātu un izveido 2 teikumus. Kopā 4 punkti. ( 1 punkts par katru pa…" at bounding box center [539, 131] width 435 height 160
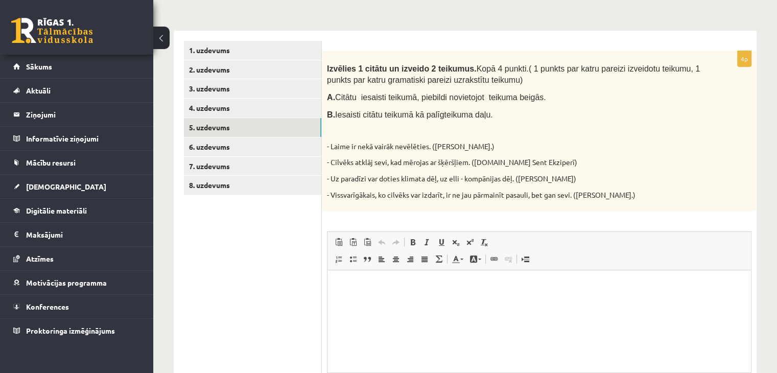
click at [279, 274] on ul "1. uzdevums 2. uzdevums 3. uzdevums 4. uzdevums 5. uzdevums 6. uzdevums 7. uzde…" at bounding box center [253, 242] width 138 height 403
click at [361, 300] on html at bounding box center [540, 285] width 424 height 31
click at [299, 264] on ul "1. uzdevums 2. uzdevums 3. uzdevums 4. uzdevums 5. uzdevums 6. uzdevums 7. uzde…" at bounding box center [253, 242] width 138 height 403
click at [438, 291] on p "**" at bounding box center [540, 286] width 404 height 11
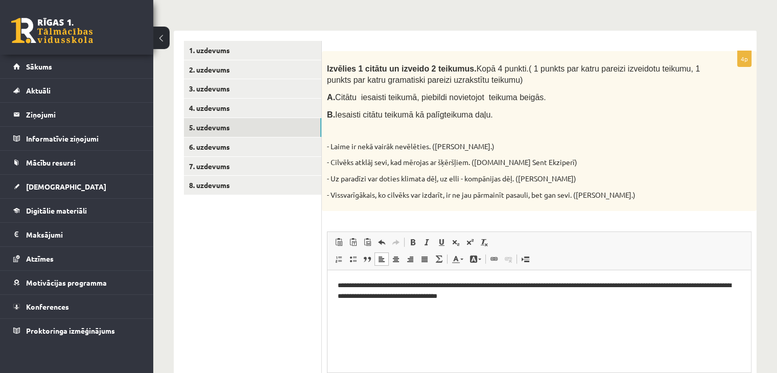
click at [346, 287] on p "**********" at bounding box center [540, 291] width 404 height 21
click at [348, 289] on p "**********" at bounding box center [540, 291] width 404 height 21
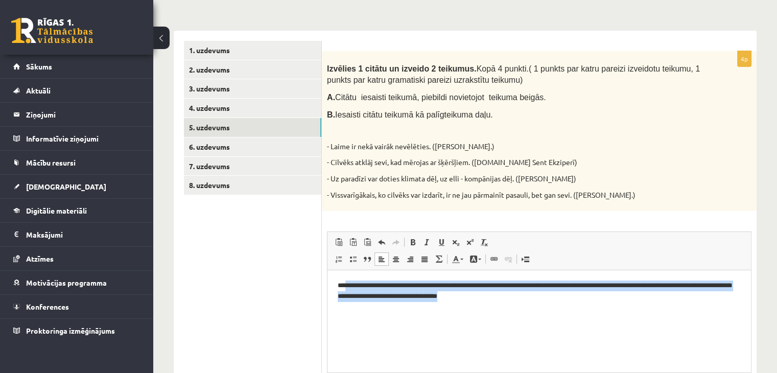
drag, startPoint x: 346, startPoint y: 285, endPoint x: 506, endPoint y: 296, distance: 159.9
click at [506, 296] on p "**********" at bounding box center [540, 291] width 404 height 21
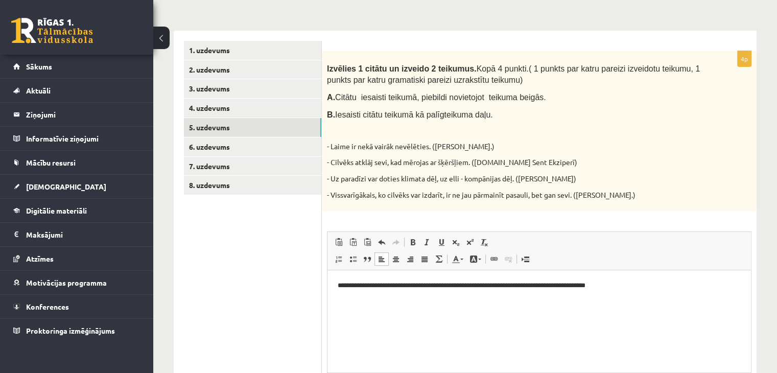
click at [346, 283] on p "**********" at bounding box center [540, 286] width 404 height 11
click at [477, 283] on p "**********" at bounding box center [540, 286] width 404 height 11
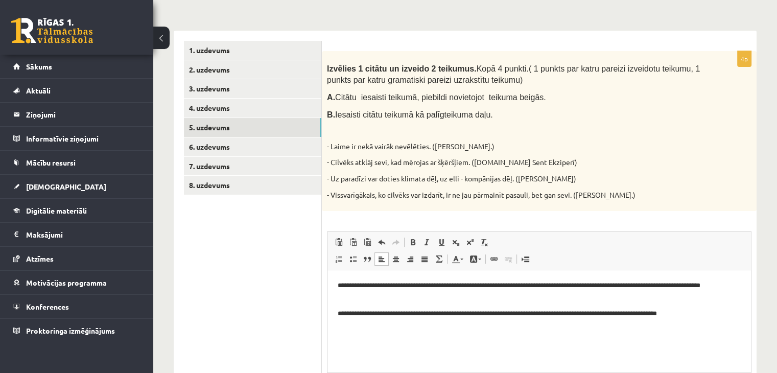
click at [267, 322] on ul "1. uzdevums 2. uzdevums 3. uzdevums 4. uzdevums 5. uzdevums 6. uzdevums 7. uzde…" at bounding box center [253, 242] width 138 height 403
click at [224, 144] on link "6. uzdevums" at bounding box center [253, 147] width 138 height 19
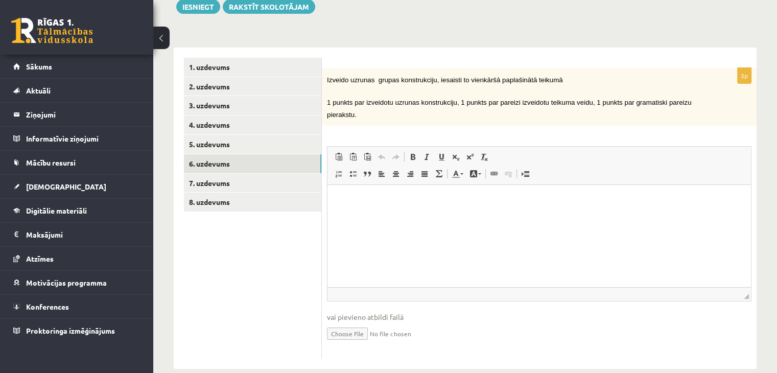
scroll to position [127, 0]
click at [448, 214] on html at bounding box center [540, 198] width 424 height 31
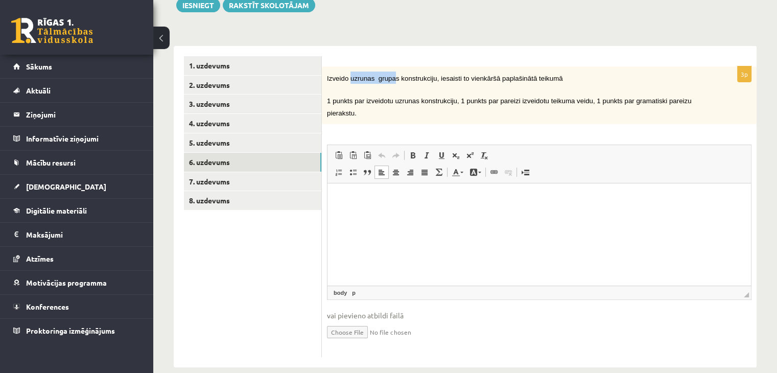
drag, startPoint x: 348, startPoint y: 76, endPoint x: 390, endPoint y: 78, distance: 42.0
click at [390, 78] on span "Izveido uzrunas grupas konstrukciju, iesaisti to vienkāršā paplašinātā teikumā" at bounding box center [445, 79] width 236 height 8
click at [325, 77] on div "Izveido uzrunas grupas konstrukciju, iesaisti to vienkāršā paplašinātā teikumā …" at bounding box center [539, 95] width 435 height 58
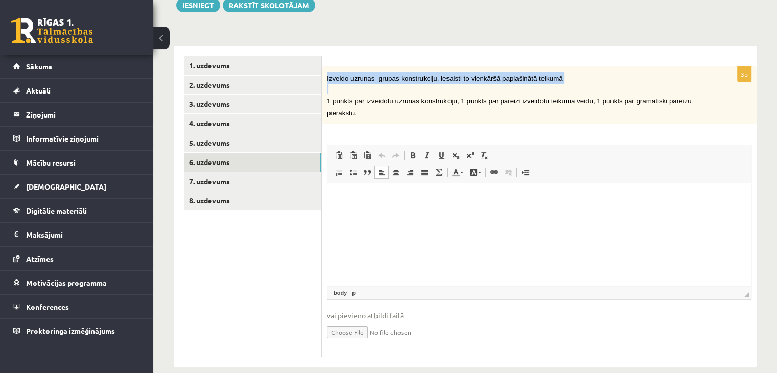
drag, startPoint x: 325, startPoint y: 77, endPoint x: 560, endPoint y: 84, distance: 235.3
click at [560, 84] on div "Izveido uzrunas grupas konstrukciju, iesaisti to vienkāršā paplašinātā teikumā …" at bounding box center [539, 95] width 435 height 58
click at [345, 79] on span "Izveido uzrunas grupas konstrukciju, iesaisti to vienkāršā paplašinātā teikumā" at bounding box center [445, 79] width 236 height 8
drag, startPoint x: 325, startPoint y: 76, endPoint x: 550, endPoint y: 80, distance: 225.5
click at [550, 80] on div "Izveido uzrunas grupas konstrukciju, iesaisti to vienkāršā paplašinātā teikumā …" at bounding box center [539, 95] width 435 height 58
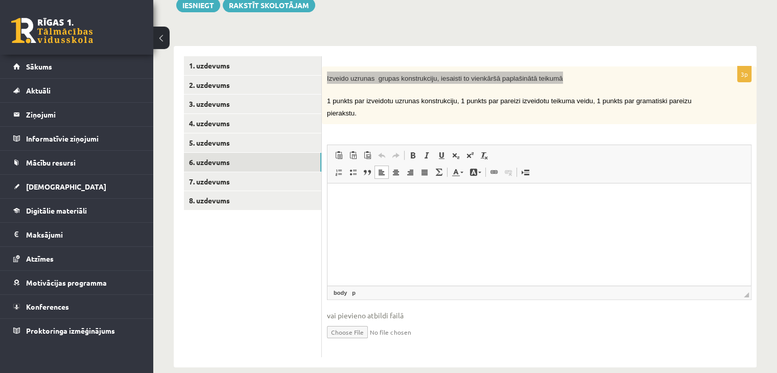
click at [399, 204] on html at bounding box center [540, 198] width 424 height 31
paste body "Визуальный текстовый редактор, wiswyg-editor-user-answer-47024974319880"
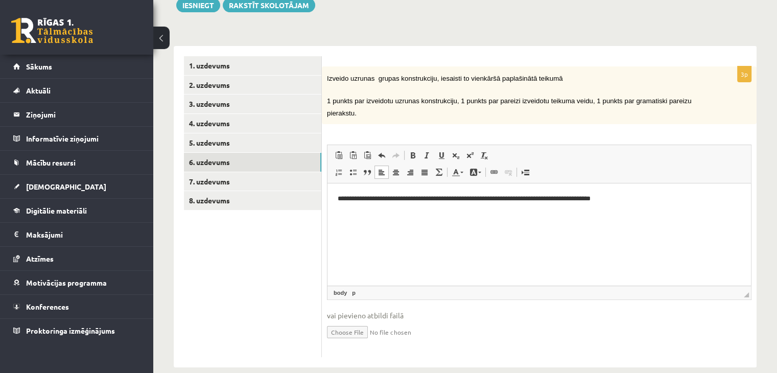
click at [276, 268] on ul "1. uzdevums 2. uzdevums 3. uzdevums 4. uzdevums 5. uzdevums 6. uzdevums 7. uzde…" at bounding box center [253, 206] width 138 height 301
click at [217, 184] on link "7. uzdevums" at bounding box center [253, 181] width 138 height 19
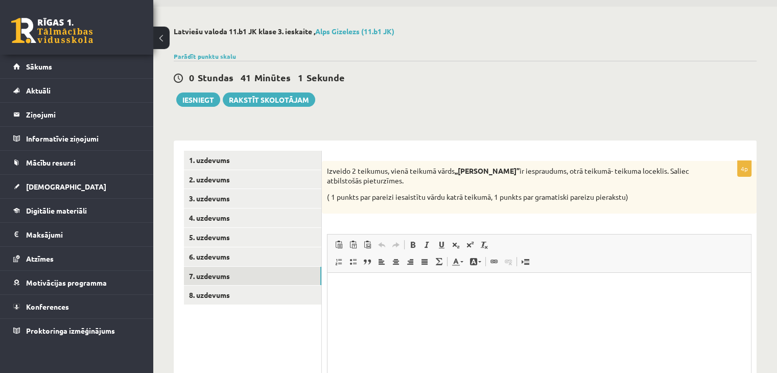
scroll to position [30, 0]
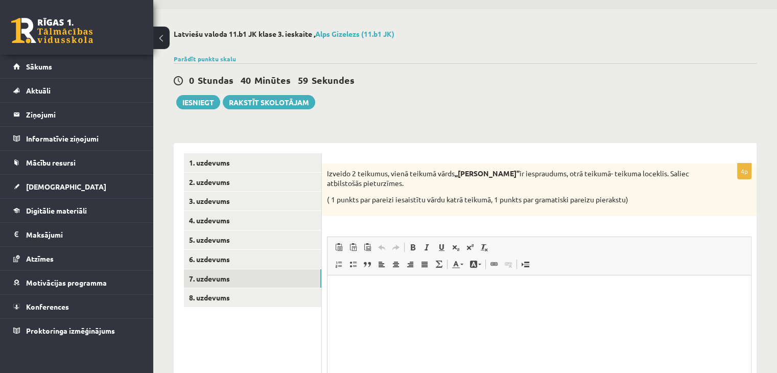
drag, startPoint x: 325, startPoint y: 172, endPoint x: 380, endPoint y: 182, distance: 55.6
click at [380, 182] on div "Izveido 2 teikumus, vienā teikumā vārds ,,ceru’’ ir iespraudums, otrā teikumā- …" at bounding box center [539, 190] width 435 height 53
click at [381, 288] on p "Визуальный текстовый редактор, wiswyg-editor-user-answer-47024837346060" at bounding box center [539, 290] width 403 height 11
click at [538, 292] on p "**********" at bounding box center [540, 290] width 404 height 11
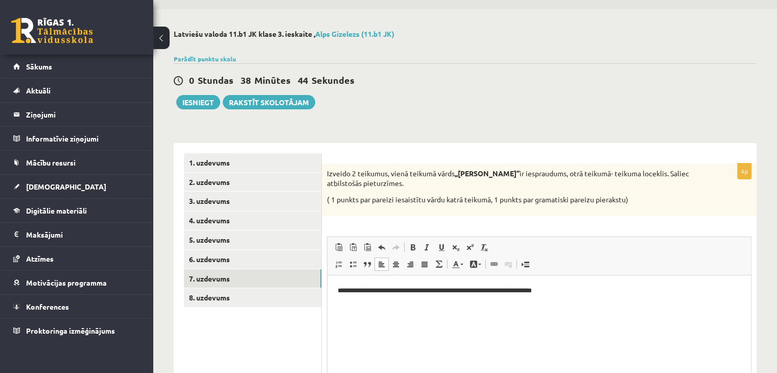
click at [571, 288] on p "**********" at bounding box center [540, 290] width 404 height 11
click at [403, 309] on p "**********" at bounding box center [540, 308] width 404 height 11
click at [264, 337] on ul "1. uzdevums 2. uzdevums 3. uzdevums 4. uzdevums 5. uzdevums 6. uzdevums 7. uzde…" at bounding box center [253, 301] width 138 height 296
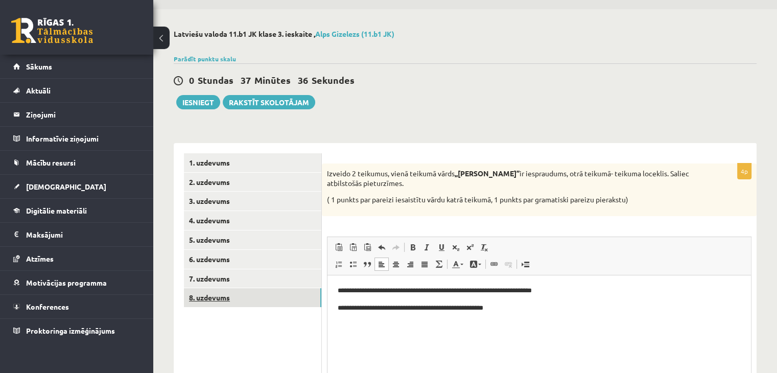
click at [213, 301] on link "8. uzdevums" at bounding box center [253, 297] width 138 height 19
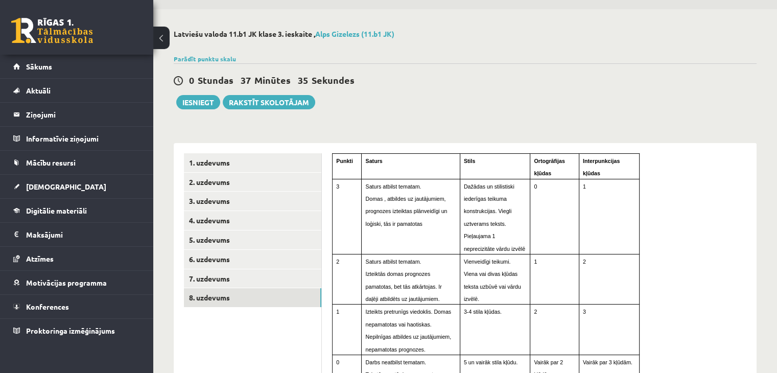
scroll to position [0, 0]
click at [485, 99] on div "0 Stundas 37 Minūtes 34 Sekundes Ieskaite saglabāta! Iesniegt Rakstīt skolotājam" at bounding box center [465, 86] width 583 height 46
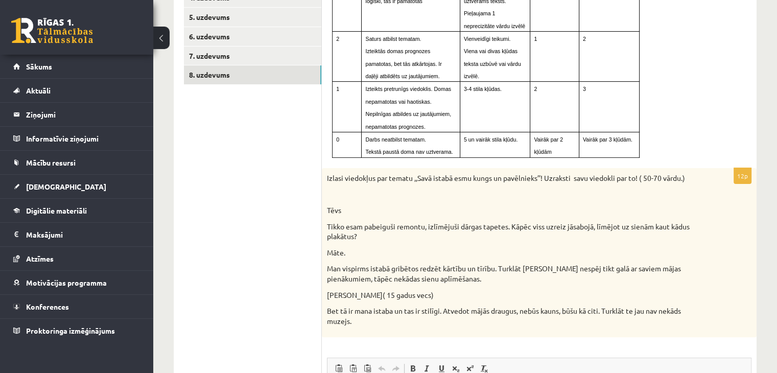
scroll to position [255, 0]
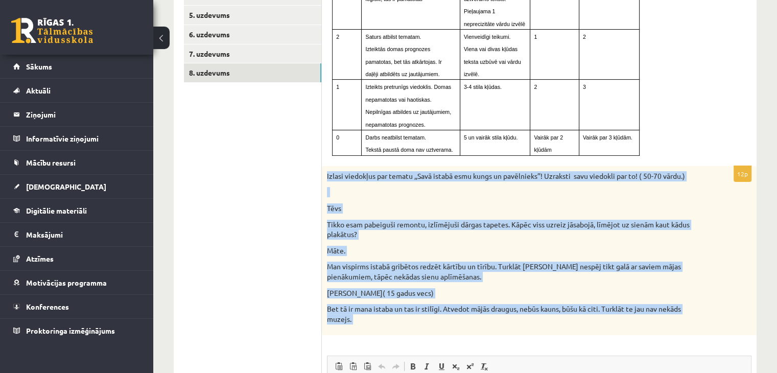
drag, startPoint x: 327, startPoint y: 158, endPoint x: 587, endPoint y: 332, distance: 312.7
click at [587, 332] on div "12p Izlasi viedokļus par tematu ,,Savā istabā esmu kungs un pavēlnieks’’! Uzrak…" at bounding box center [539, 367] width 435 height 403
click at [341, 288] on p "Krišs( 15 gadus vecs)" at bounding box center [514, 293] width 374 height 10
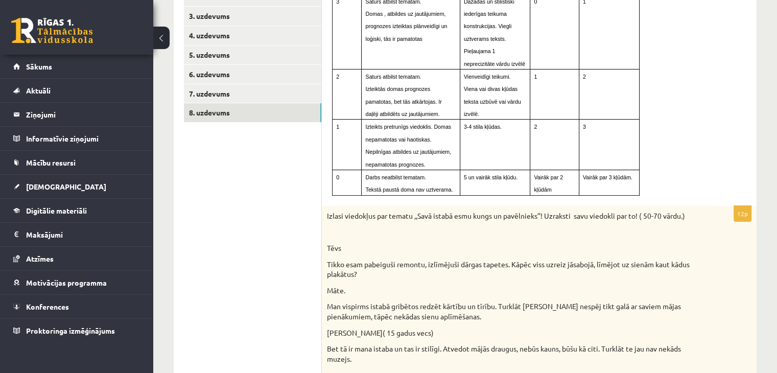
scroll to position [214, 0]
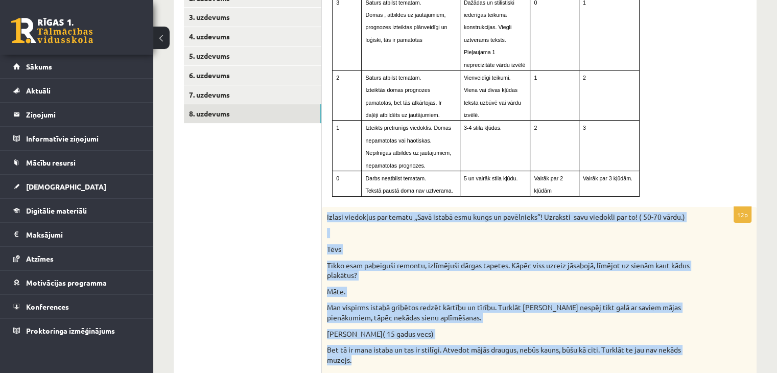
drag, startPoint x: 326, startPoint y: 198, endPoint x: 552, endPoint y: 346, distance: 269.8
click at [552, 346] on div "Izlasi viedokļus par tematu ,,Savā istabā esmu kungs un pavēlnieks’’! Uzraksti …" at bounding box center [539, 292] width 435 height 170
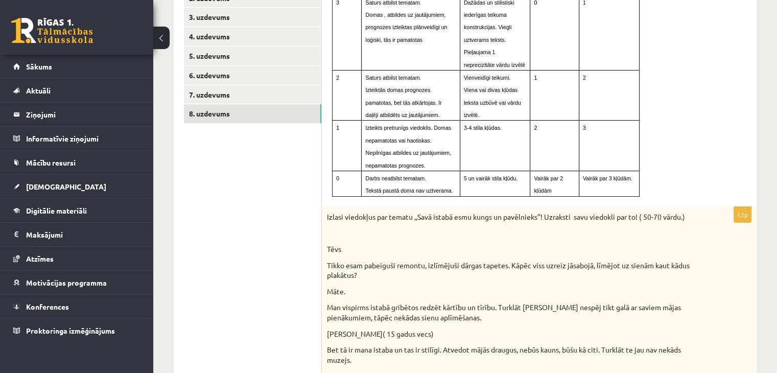
click at [265, 209] on ul "1. uzdevums 2. uzdevums 3. uzdevums 4. uzdevums 5. uzdevums 6. uzdevums 7. uzde…" at bounding box center [253, 289] width 138 height 640
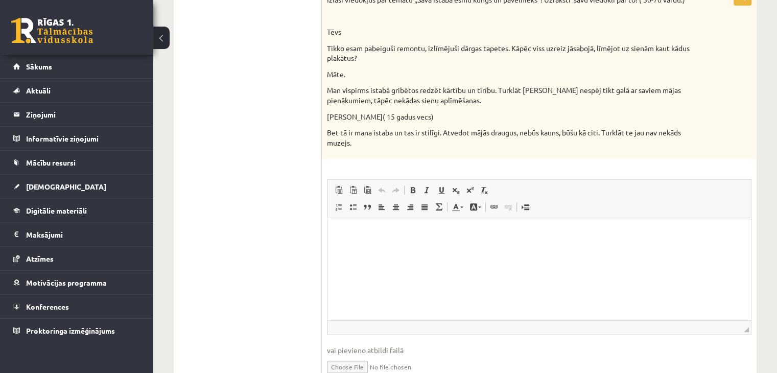
scroll to position [462, 0]
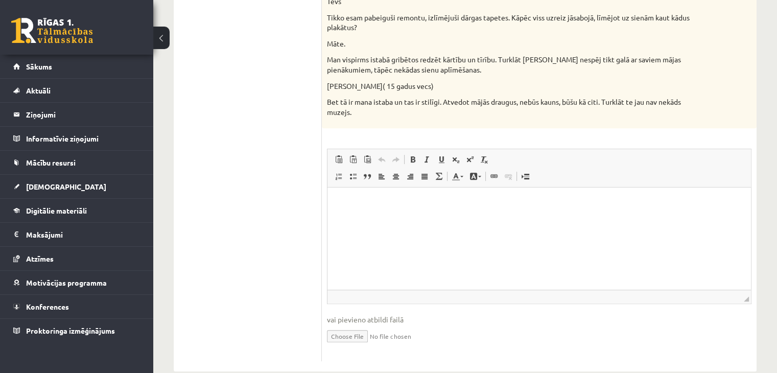
click at [373, 216] on html at bounding box center [540, 203] width 424 height 31
paste body "Визуальный текстовый редактор, wiswyg-editor-user-answer-47024971153040"
click at [436, 236] on html at bounding box center [540, 212] width 424 height 49
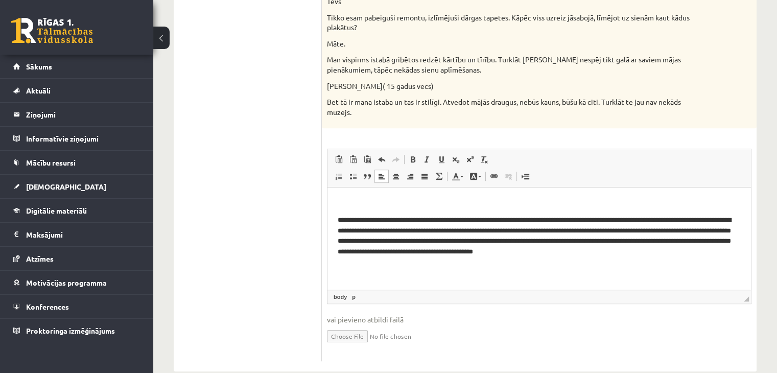
click at [417, 205] on p "Визуальный текстовый редактор, wiswyg-editor-user-answer-47024971153040" at bounding box center [539, 203] width 403 height 11
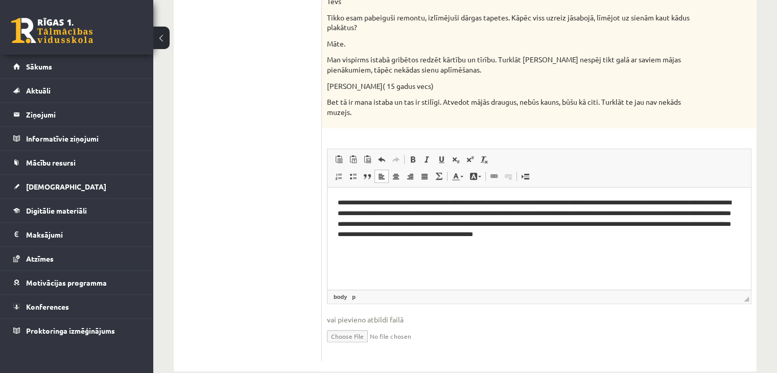
click at [630, 250] on html "**********" at bounding box center [540, 219] width 424 height 63
click at [674, 239] on p "**********" at bounding box center [540, 219] width 404 height 42
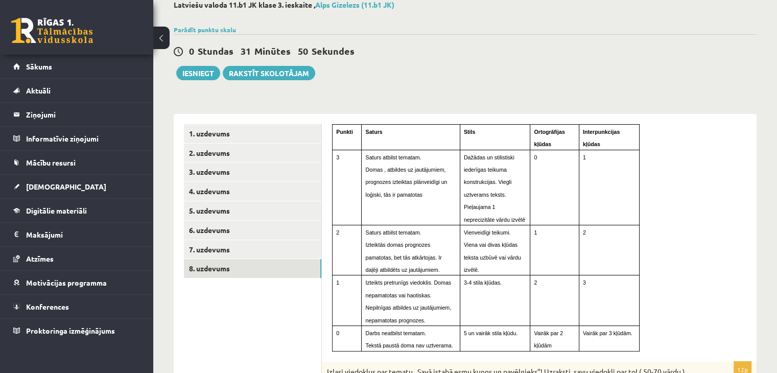
scroll to position [43, 0]
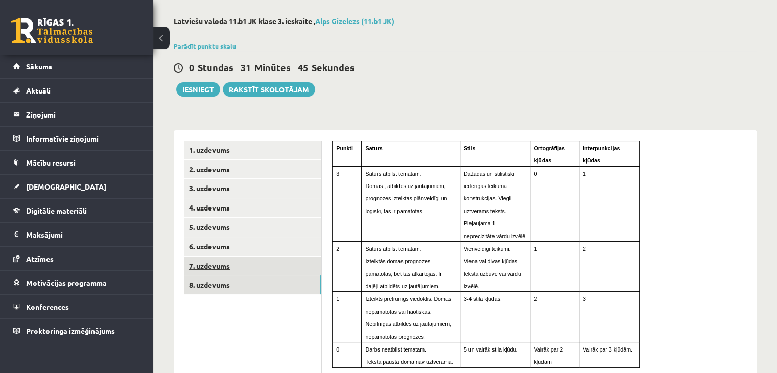
click at [224, 267] on link "7. uzdevums" at bounding box center [253, 266] width 138 height 19
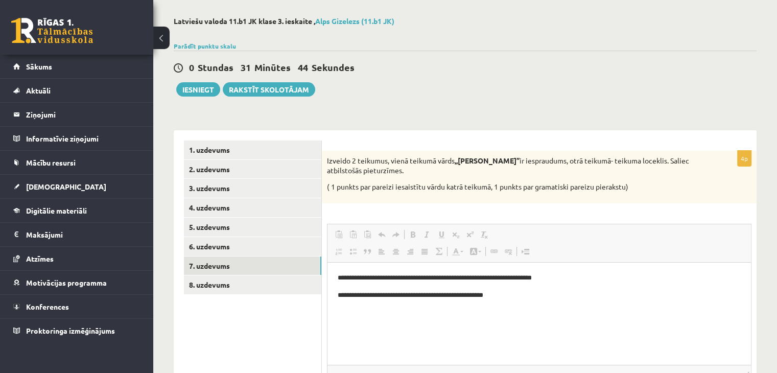
scroll to position [0, 0]
click at [241, 325] on ul "1. uzdevums 2. uzdevums 3. uzdevums 4. uzdevums 5. uzdevums 6. uzdevums 7. uzde…" at bounding box center [253, 289] width 138 height 296
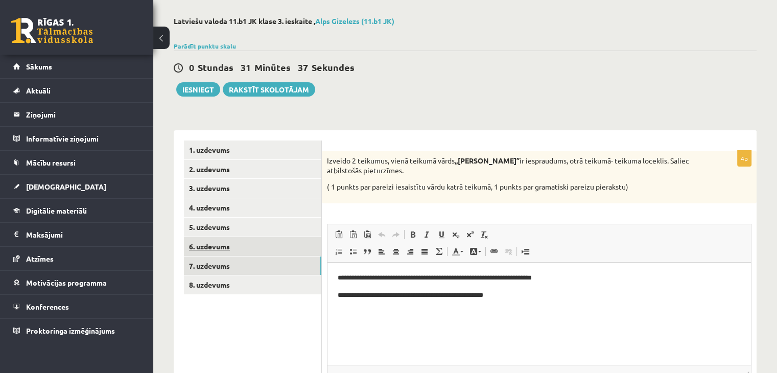
click at [219, 241] on link "6. uzdevums" at bounding box center [253, 246] width 138 height 19
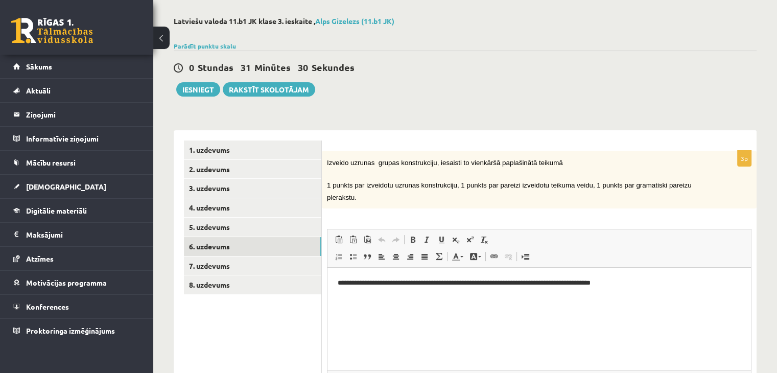
click at [245, 352] on ul "1. uzdevums 2. uzdevums 3. uzdevums 4. uzdevums 5. uzdevums 6. uzdevums 7. uzde…" at bounding box center [253, 291] width 138 height 301
click at [215, 225] on link "5. uzdevums" at bounding box center [253, 227] width 138 height 19
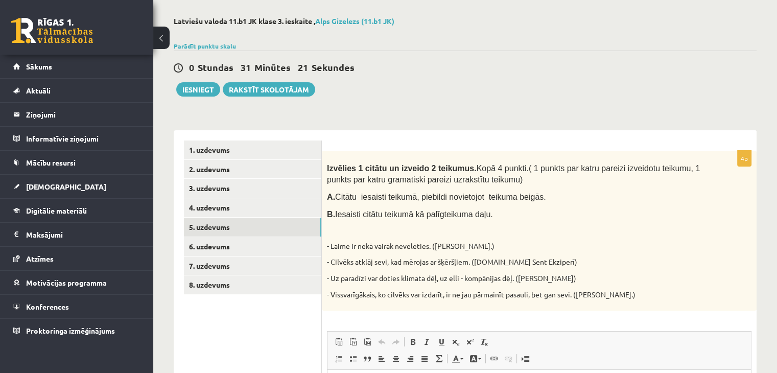
click at [262, 340] on ul "1. uzdevums 2. uzdevums 3. uzdevums 4. uzdevums 5. uzdevums 6. uzdevums 7. uzde…" at bounding box center [253, 342] width 138 height 403
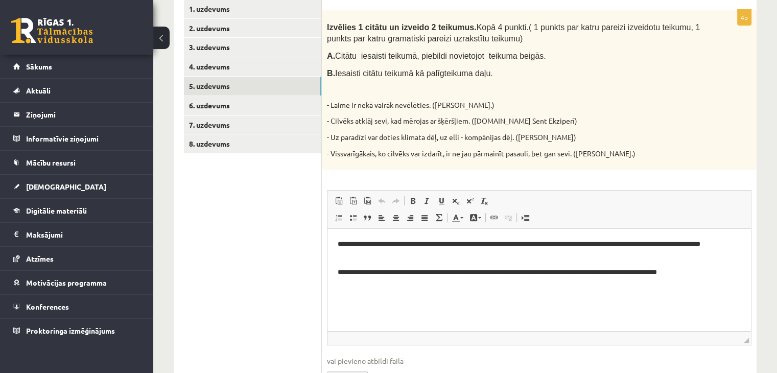
scroll to position [244, 0]
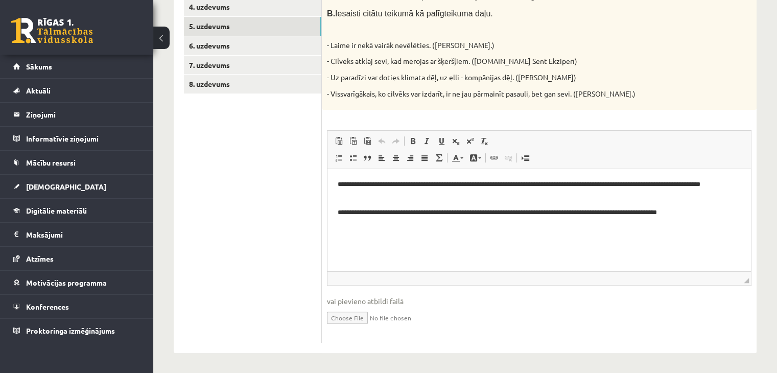
click at [256, 271] on ul "1. uzdevums 2. uzdevums 3. uzdevums 4. uzdevums 5. uzdevums 6. uzdevums 7. uzde…" at bounding box center [253, 141] width 138 height 403
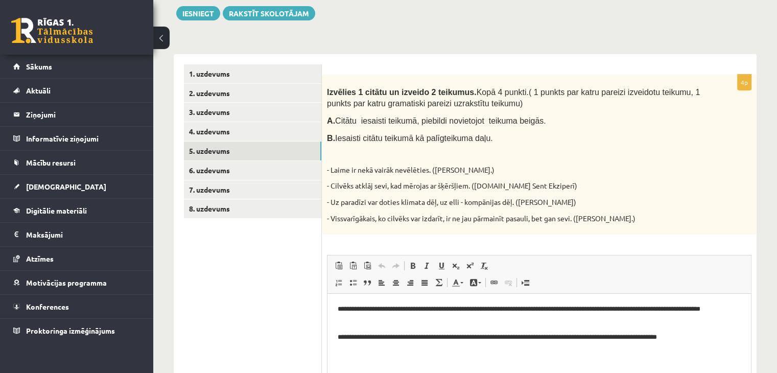
scroll to position [101, 0]
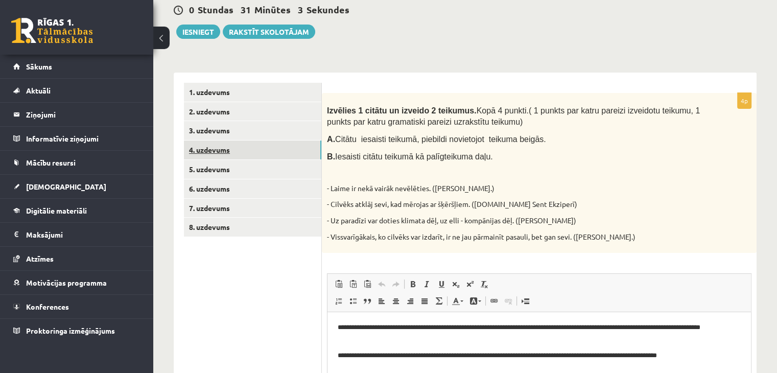
click at [223, 146] on link "4. uzdevums" at bounding box center [253, 150] width 138 height 19
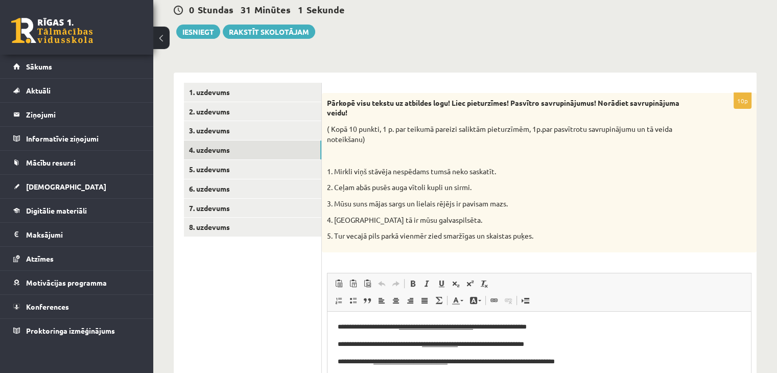
scroll to position [0, 0]
click at [253, 271] on ul "1. uzdevums 2. uzdevums 3. uzdevums 4. uzdevums 5. uzdevums 6. uzdevums 7. uzde…" at bounding box center [253, 284] width 138 height 403
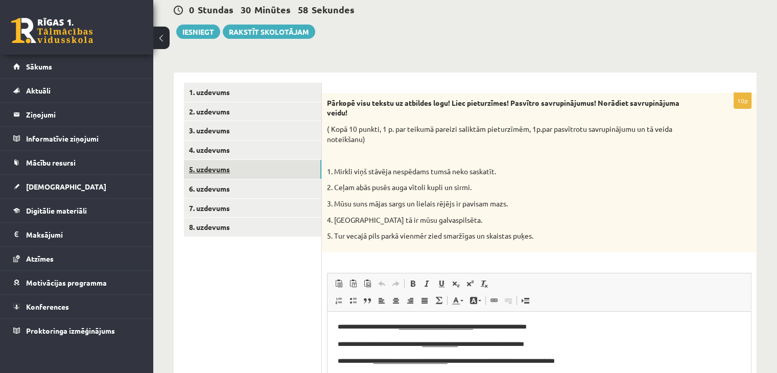
click at [231, 168] on link "5. uzdevums" at bounding box center [253, 169] width 138 height 19
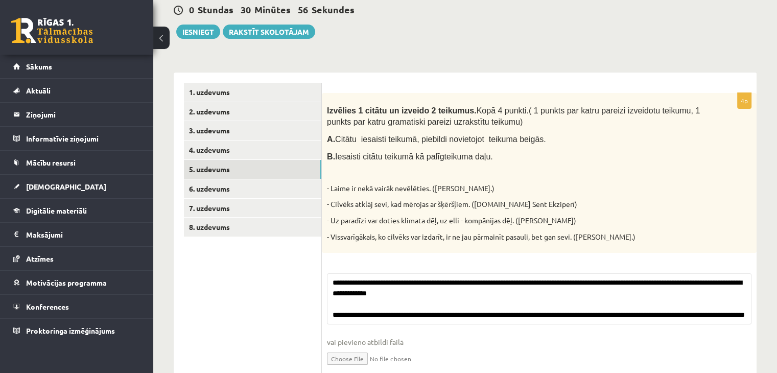
click at [285, 280] on ul "1. uzdevums 2. uzdevums 3. uzdevums 4. uzdevums 5. uzdevums 6. uzdevums 7. uzde…" at bounding box center [253, 233] width 138 height 301
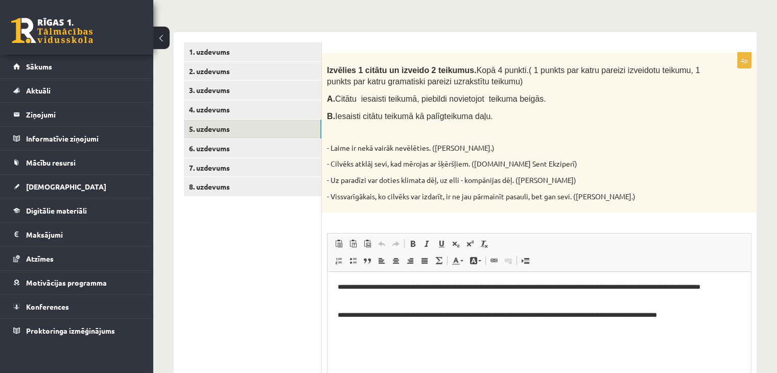
scroll to position [142, 0]
click at [360, 315] on p "**********" at bounding box center [540, 315] width 404 height 11
click at [264, 240] on ul "1. uzdevums 2. uzdevums 3. uzdevums 4. uzdevums 5. uzdevums 6. uzdevums 7. uzde…" at bounding box center [253, 243] width 138 height 403
click at [212, 107] on link "4. uzdevums" at bounding box center [253, 109] width 138 height 19
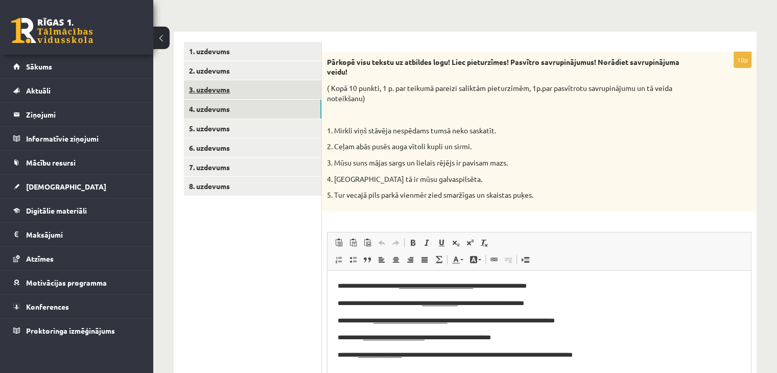
scroll to position [0, 0]
click at [215, 83] on link "3. uzdevums" at bounding box center [253, 89] width 138 height 19
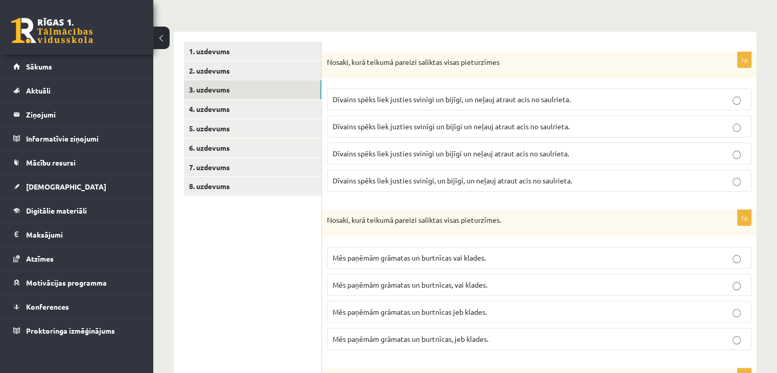
click at [224, 70] on link "2. uzdevums" at bounding box center [253, 70] width 138 height 19
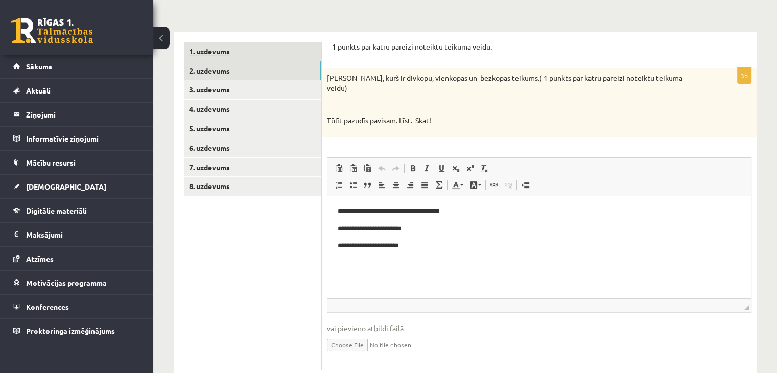
click at [219, 50] on link "1. uzdevums" at bounding box center [253, 51] width 138 height 19
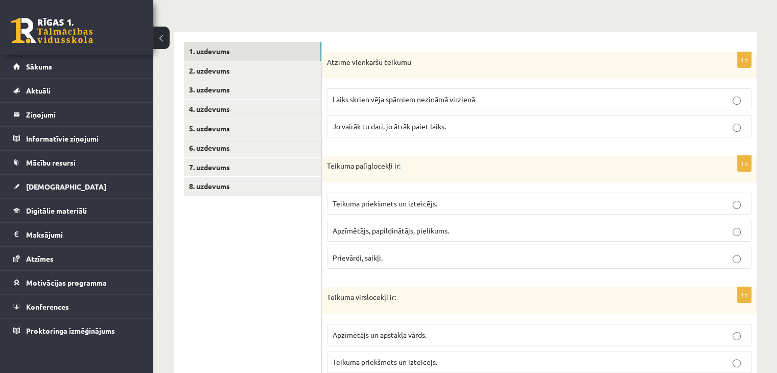
click at [227, 218] on ul "1. uzdevums 2. uzdevums 3. uzdevums 4. uzdevums 5. uzdevums 6. uzdevums 7. uzde…" at bounding box center [253, 356] width 138 height 629
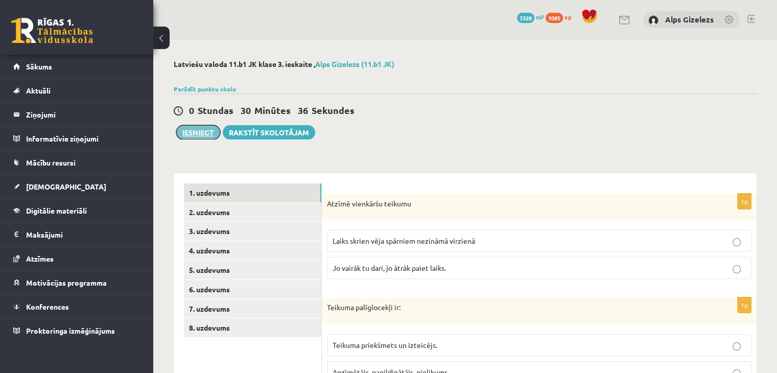
click at [199, 131] on button "Iesniegt" at bounding box center [198, 132] width 44 height 14
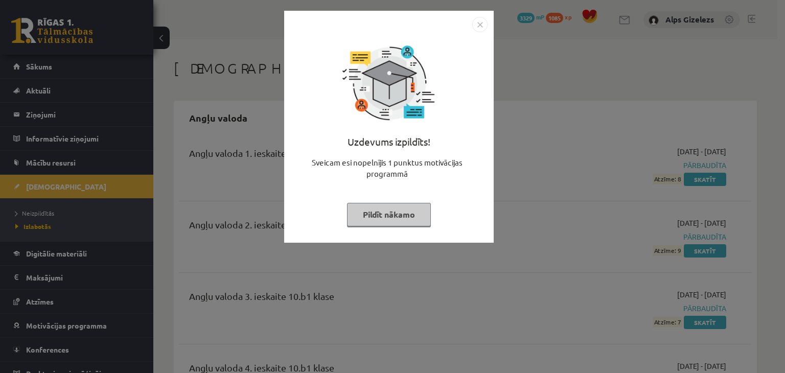
click at [392, 209] on button "Pildīt nākamo" at bounding box center [389, 215] width 84 height 24
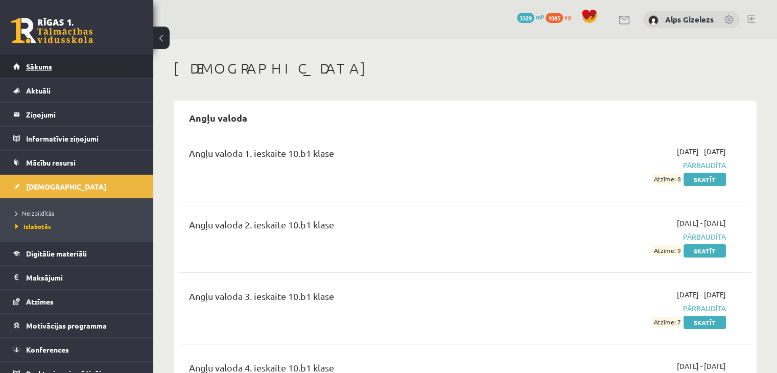
click at [41, 64] on span "Sākums" at bounding box center [39, 66] width 26 height 9
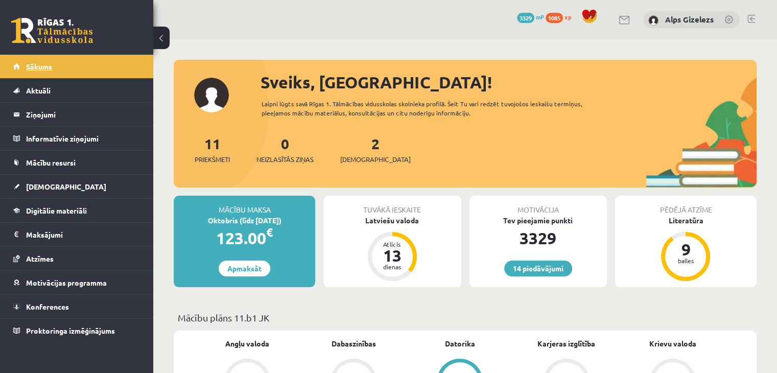
click at [42, 63] on span "Sākums" at bounding box center [39, 66] width 26 height 9
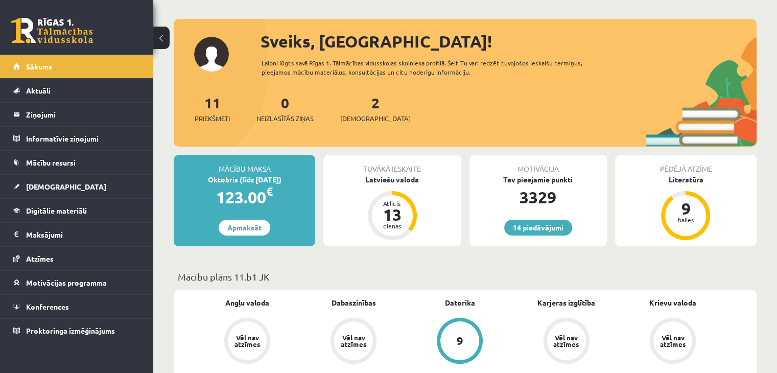
scroll to position [41, 0]
click at [52, 180] on link "[DEMOGRAPHIC_DATA]" at bounding box center [76, 187] width 127 height 24
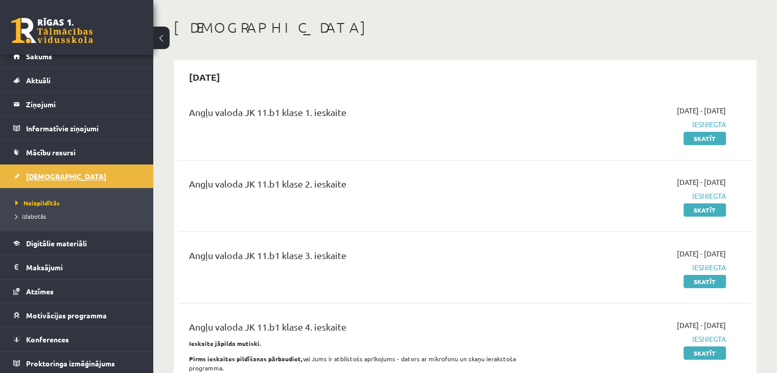
scroll to position [11, 0]
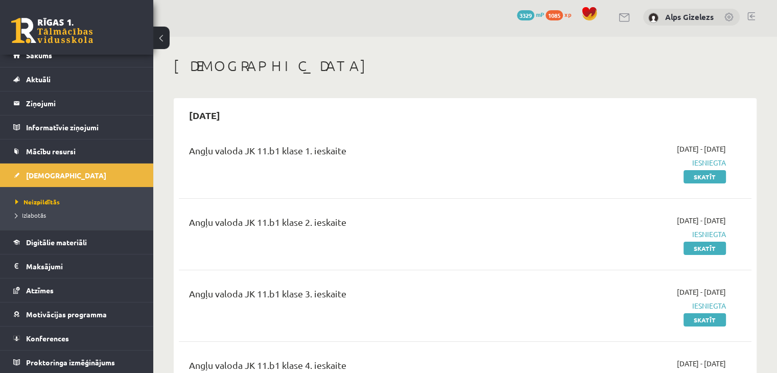
scroll to position [0, 0]
